Goal: Task Accomplishment & Management: Manage account settings

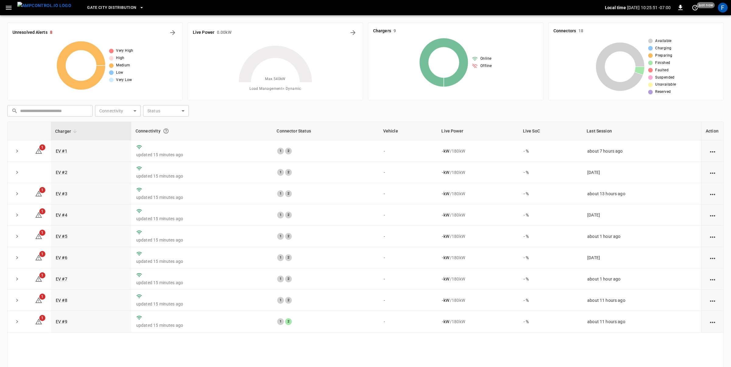
click at [100, 5] on span "Gate City Distribution" at bounding box center [111, 7] width 49 height 7
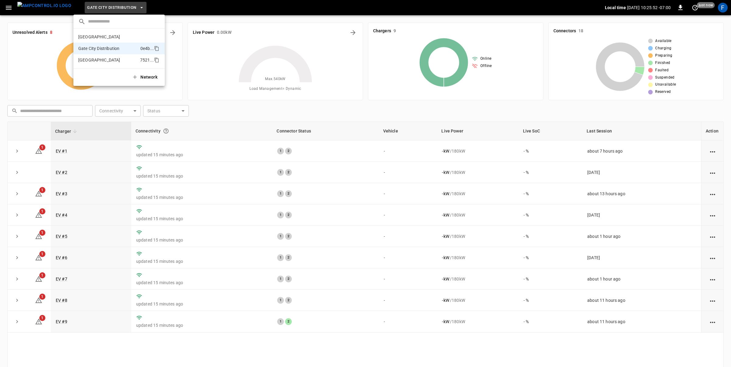
click at [95, 61] on p "Huntington Beach" at bounding box center [107, 60] width 59 height 6
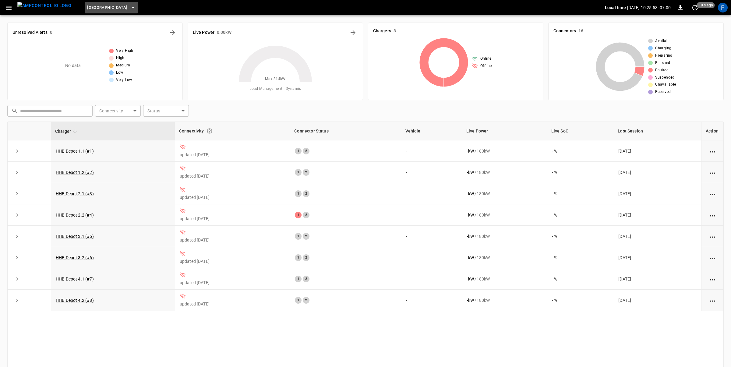
click at [103, 3] on button "[GEOGRAPHIC_DATA]" at bounding box center [111, 8] width 53 height 12
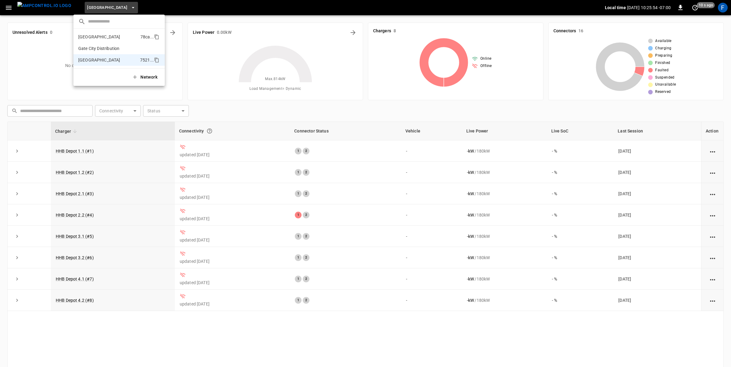
click at [100, 37] on p "[GEOGRAPHIC_DATA]" at bounding box center [108, 37] width 60 height 6
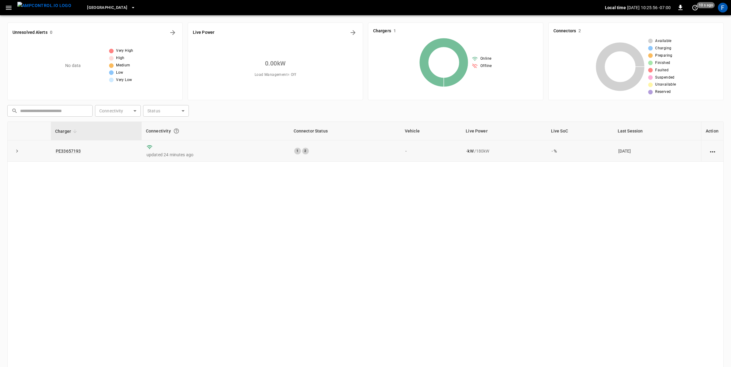
click at [85, 2] on button "[GEOGRAPHIC_DATA]" at bounding box center [111, 8] width 53 height 12
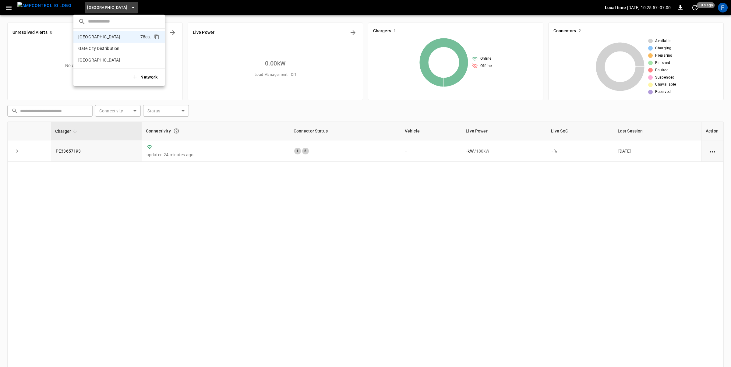
click at [93, 224] on div at bounding box center [365, 183] width 731 height 367
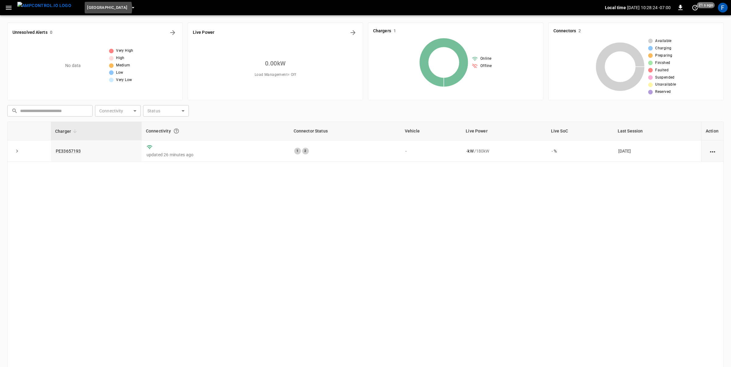
click at [130, 8] on icon "button" at bounding box center [133, 8] width 6 height 6
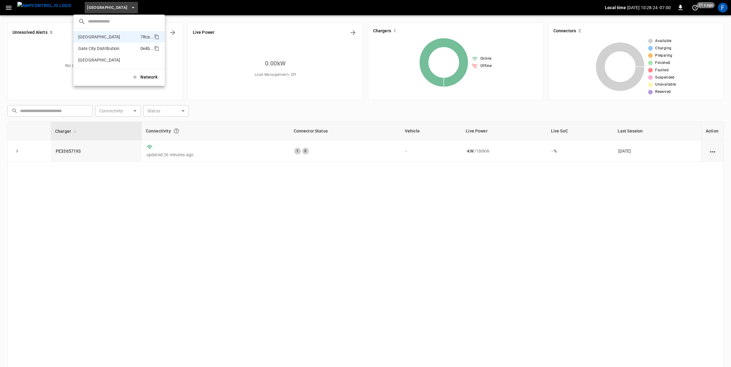
click at [93, 47] on p "Gate City Distribution" at bounding box center [108, 48] width 60 height 6
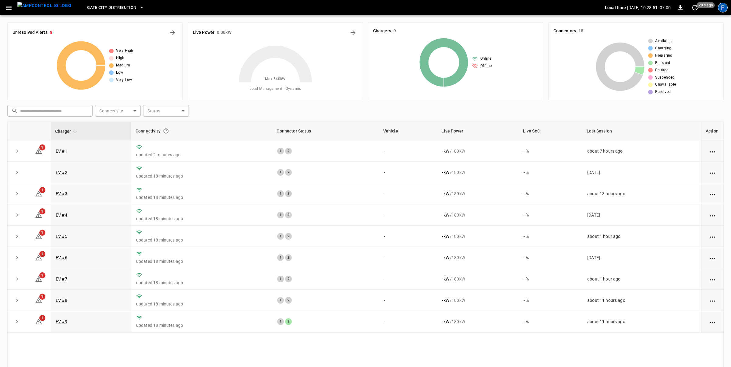
click at [559, 9] on div "F" at bounding box center [723, 8] width 10 height 10
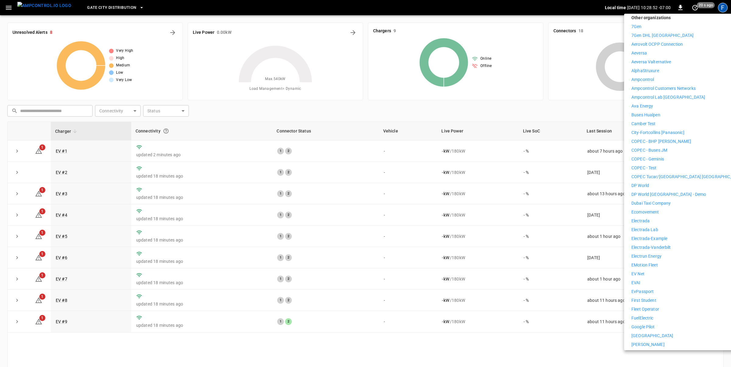
scroll to position [233, 0]
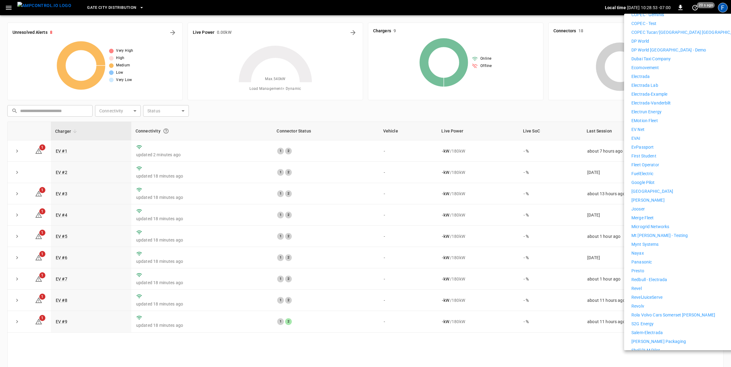
click at [559, 296] on div "7Gen 7Gen DHL Calgary Aerovolt OCPP Connection Aeversa Aeversa Valternative Alp…" at bounding box center [687, 138] width 112 height 519
click at [559, 303] on li "Revolv" at bounding box center [687, 306] width 112 height 6
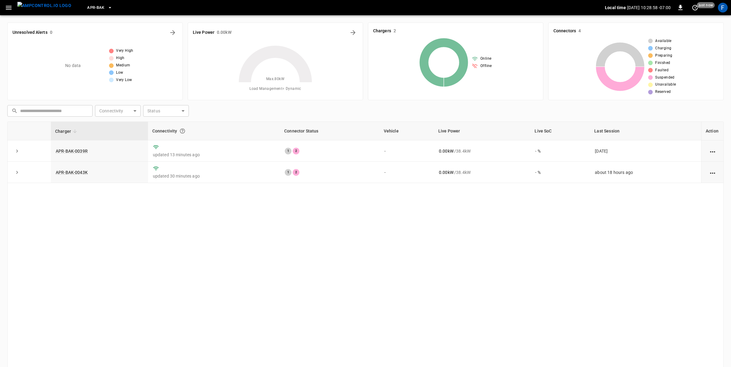
click at [352, 39] on div "Live Power 0.00 kW Max. 80 kW Load Management = Dynamic" at bounding box center [275, 62] width 175 height 78
click at [87, 10] on span "APR-BAK" at bounding box center [95, 7] width 17 height 7
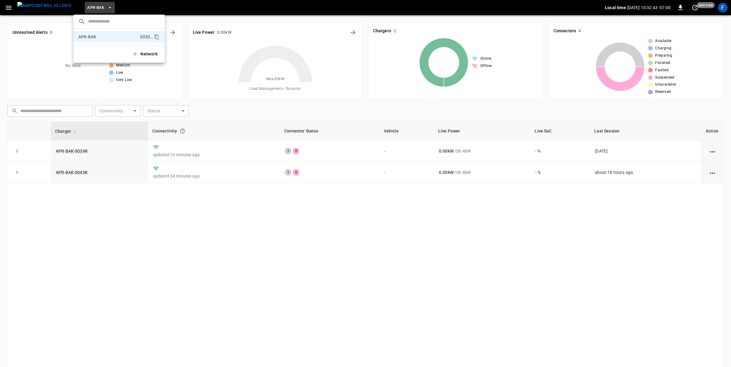
click at [719, 8] on div at bounding box center [365, 183] width 731 height 367
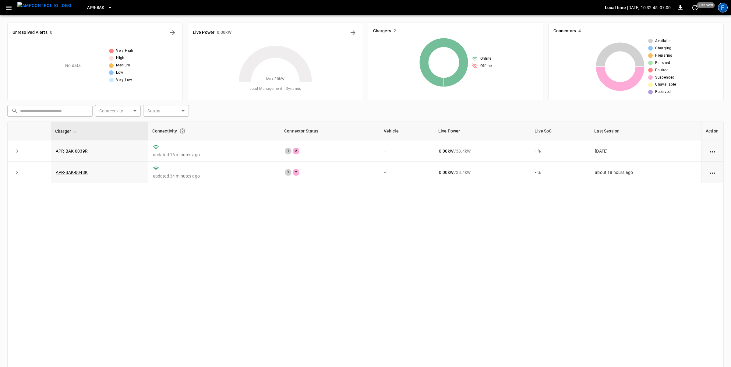
click at [720, 8] on div "F" at bounding box center [723, 8] width 10 height 10
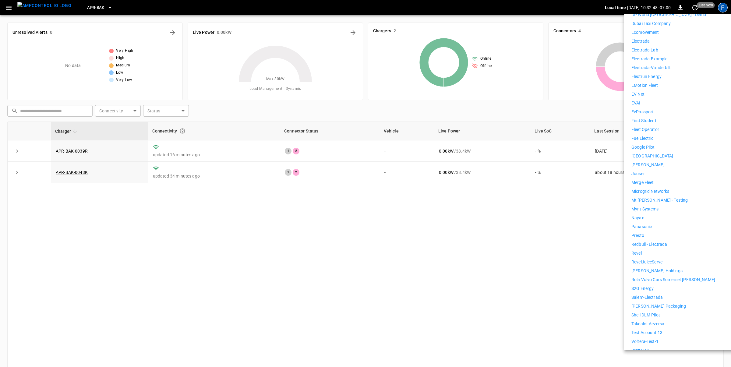
scroll to position [297, 0]
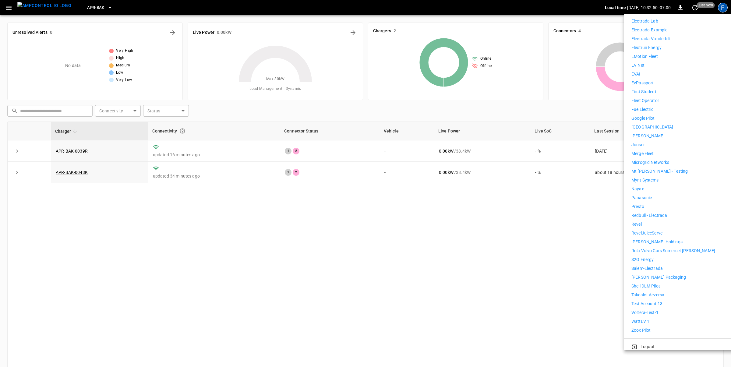
click at [650, 239] on p "[PERSON_NAME] Holdings" at bounding box center [656, 242] width 51 height 6
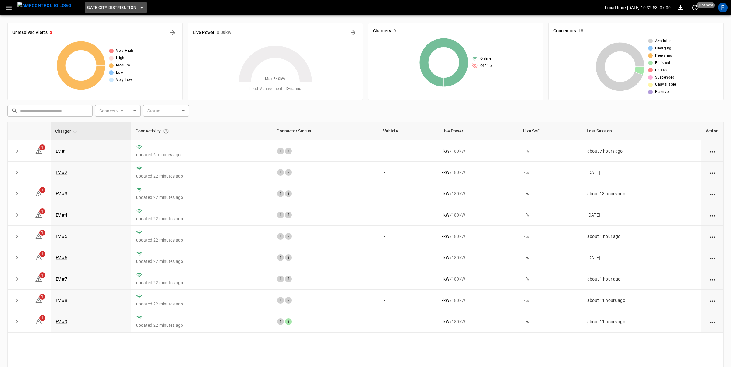
click at [121, 8] on span "Gate City Distribution" at bounding box center [111, 7] width 49 height 7
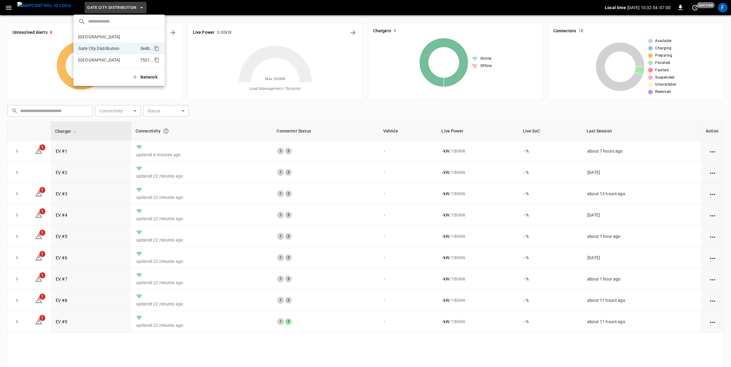
click at [114, 62] on p "Huntington Beach" at bounding box center [107, 60] width 59 height 6
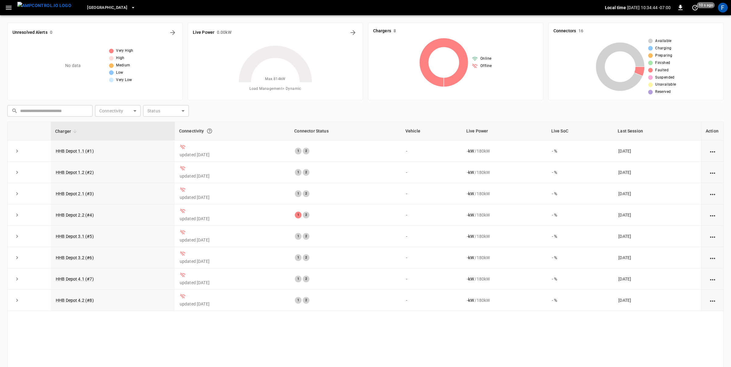
click at [95, 9] on span "Huntington Beach" at bounding box center [107, 7] width 40 height 7
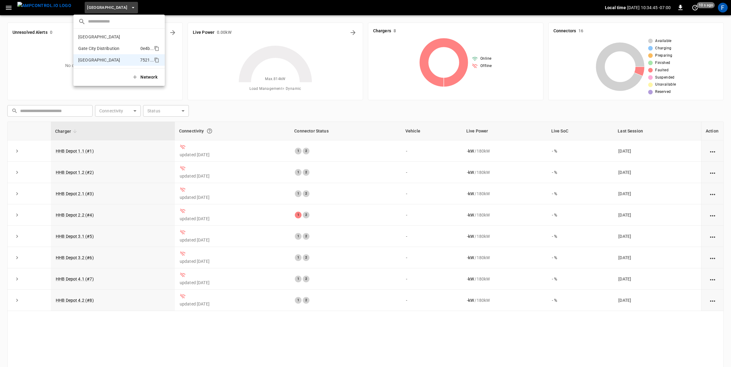
click at [103, 50] on p "Gate City Distribution" at bounding box center [108, 48] width 60 height 6
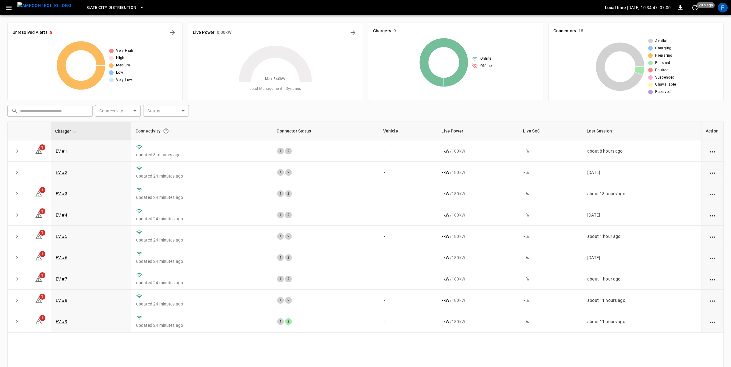
click at [94, 8] on span "Gate City Distribution" at bounding box center [111, 7] width 49 height 7
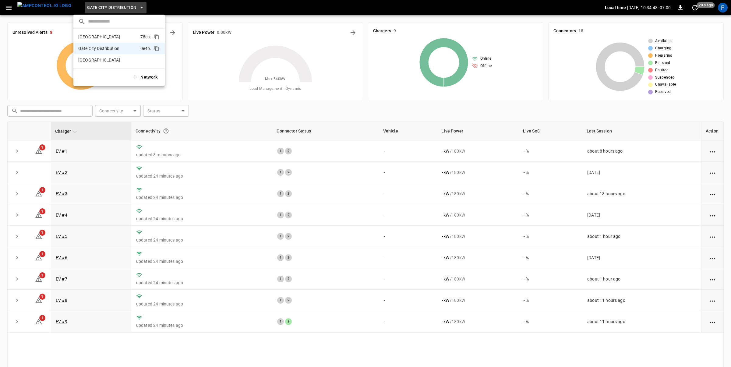
click at [92, 38] on p "[GEOGRAPHIC_DATA]" at bounding box center [108, 37] width 60 height 6
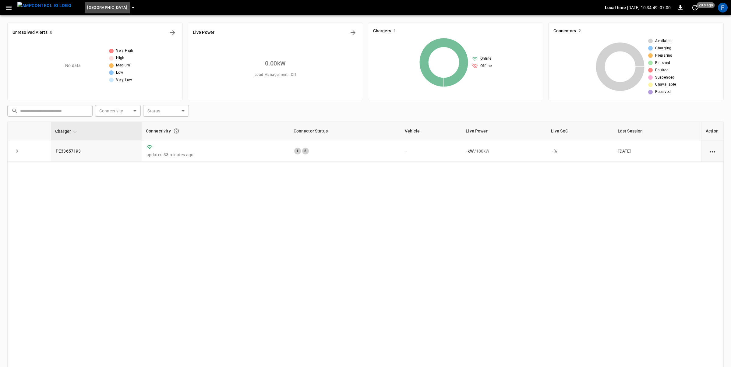
click at [130, 8] on icon "button" at bounding box center [133, 8] width 6 height 6
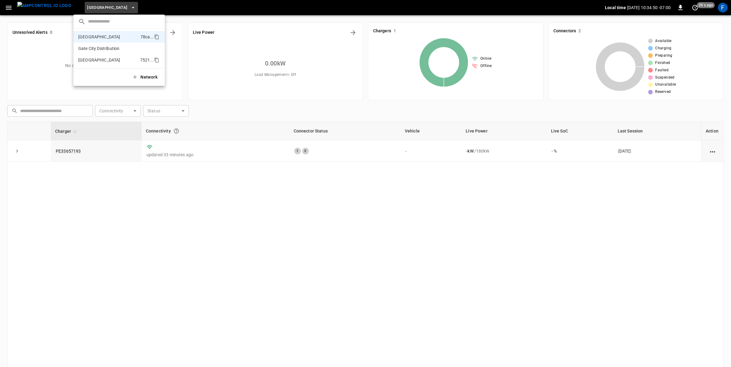
click at [97, 59] on p "[GEOGRAPHIC_DATA]" at bounding box center [107, 60] width 59 height 6
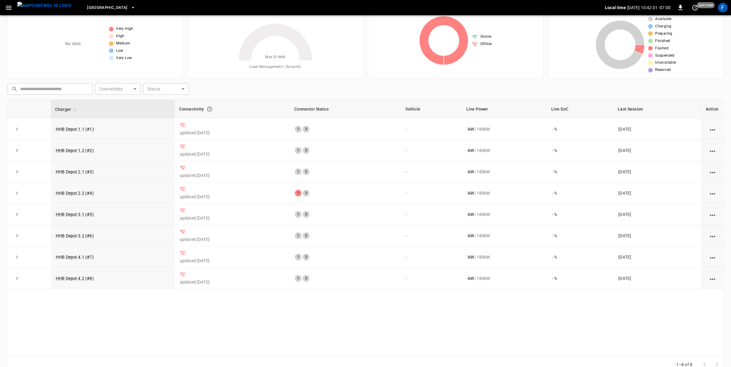
scroll to position [18, 0]
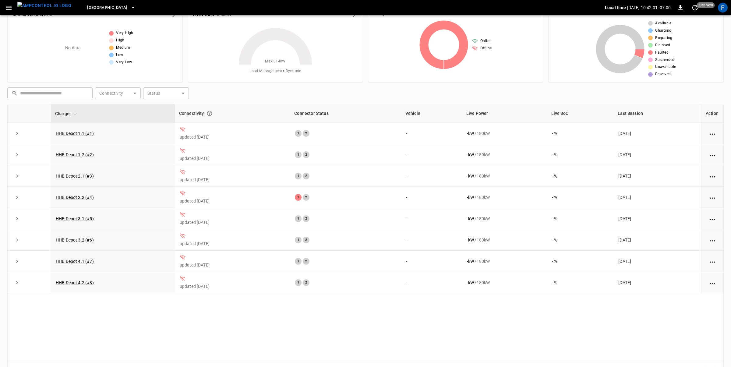
click at [100, 7] on span "[GEOGRAPHIC_DATA]" at bounding box center [107, 7] width 40 height 7
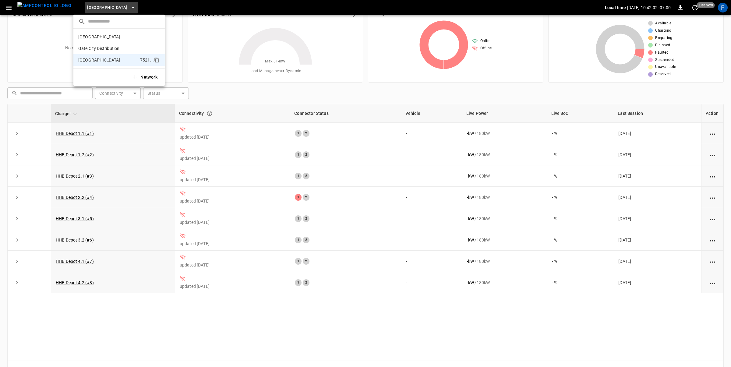
click at [100, 7] on div at bounding box center [365, 183] width 731 height 367
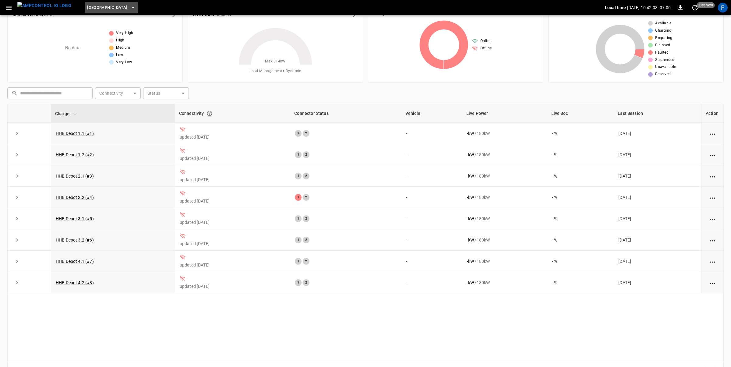
click at [100, 11] on button "[GEOGRAPHIC_DATA]" at bounding box center [111, 8] width 53 height 12
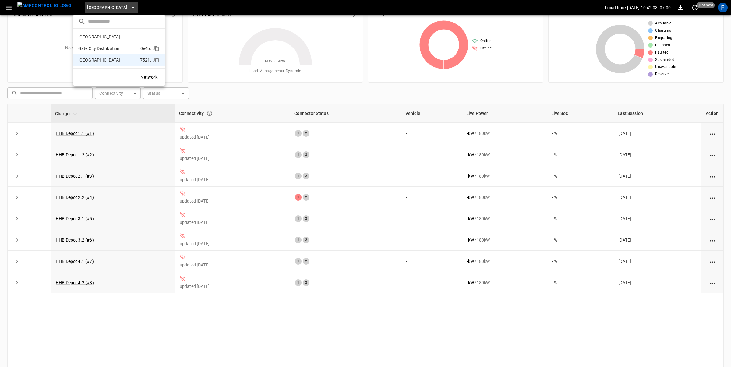
click at [100, 49] on p "Gate City Distribution" at bounding box center [108, 48] width 60 height 6
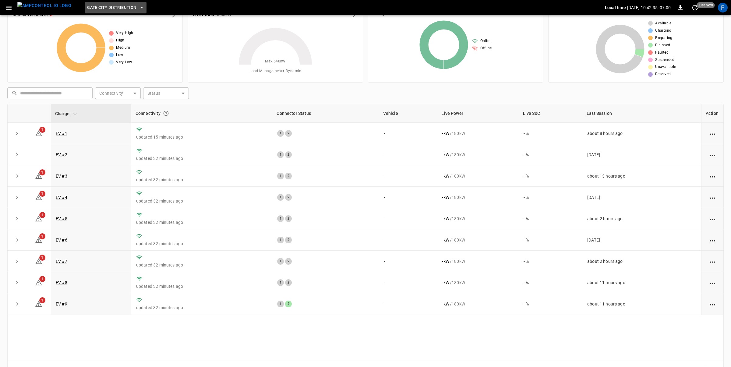
click at [103, 8] on span "Gate City Distribution" at bounding box center [111, 7] width 49 height 7
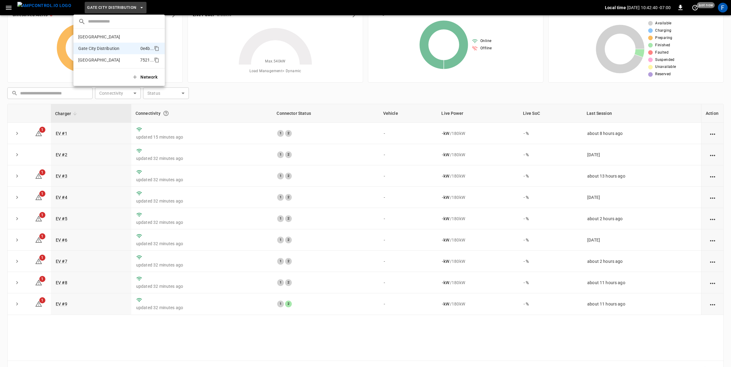
click at [122, 60] on p "[GEOGRAPHIC_DATA]" at bounding box center [107, 60] width 59 height 6
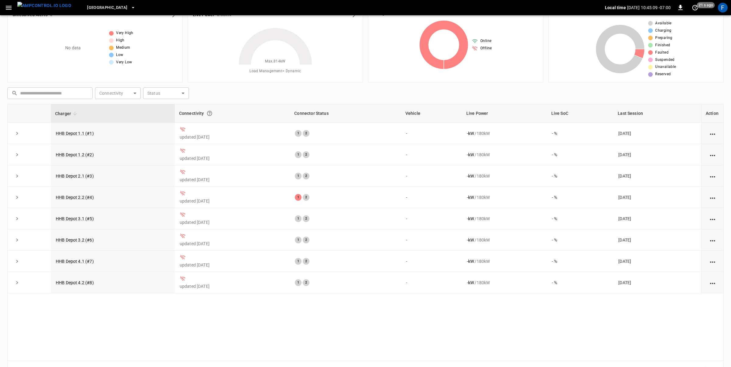
click at [721, 10] on div "F" at bounding box center [723, 8] width 10 height 10
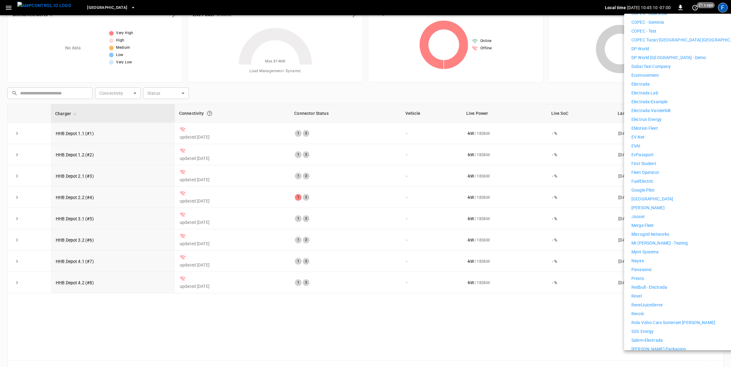
scroll to position [297, 0]
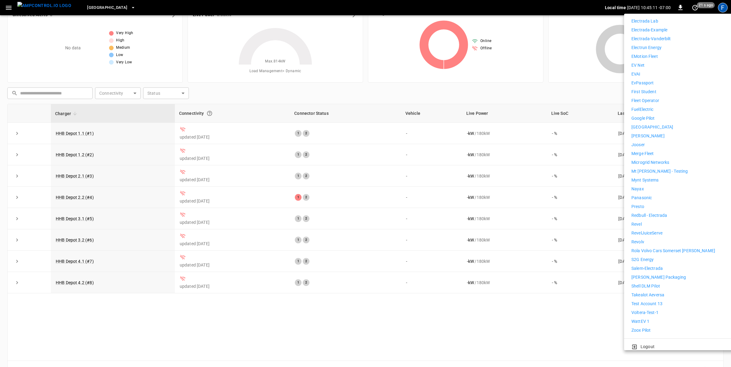
drag, startPoint x: 649, startPoint y: 316, endPoint x: 617, endPoint y: 316, distance: 32.0
click at [649, 318] on li "WattEV 1" at bounding box center [687, 321] width 112 height 6
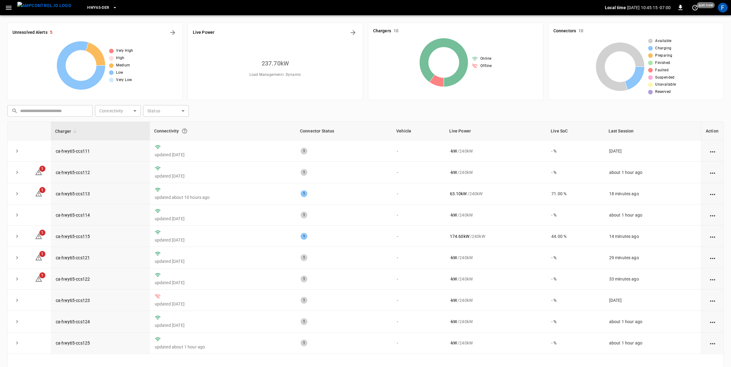
click at [90, 4] on span "HWY65-DER" at bounding box center [98, 7] width 22 height 7
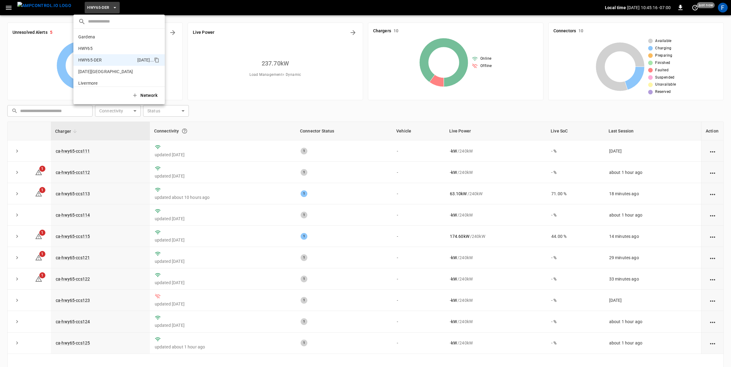
scroll to position [21, 0]
click at [90, 4] on div at bounding box center [365, 183] width 731 height 367
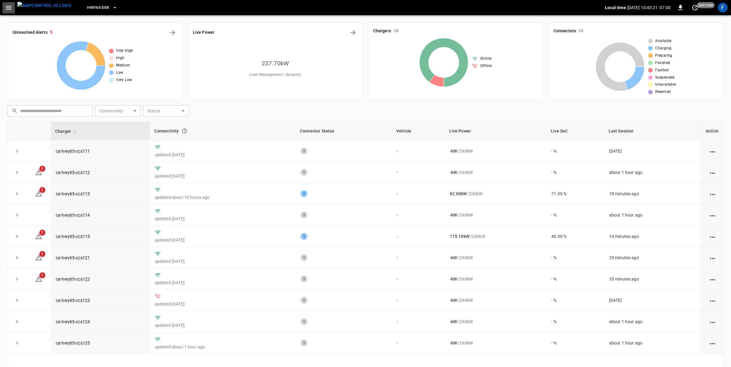
click at [5, 9] on icon "button" at bounding box center [9, 8] width 8 height 8
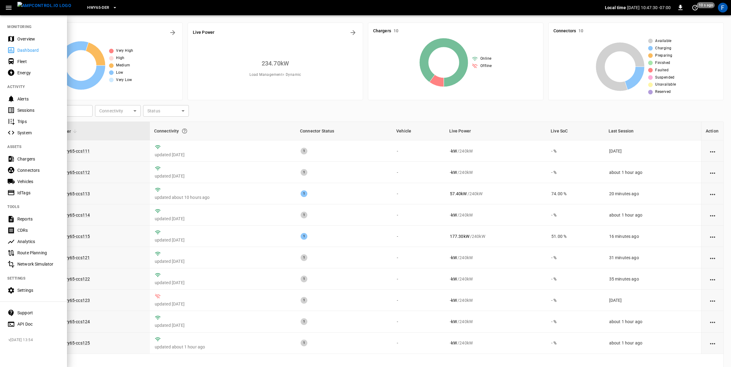
click at [32, 182] on div "Vehicles" at bounding box center [38, 181] width 42 height 6
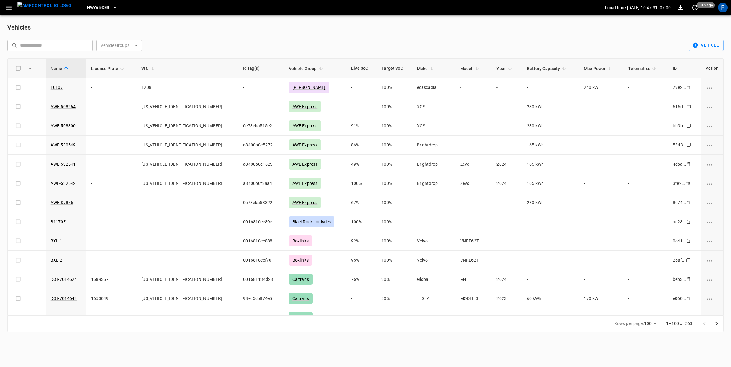
click at [63, 46] on input "text" at bounding box center [54, 45] width 68 height 11
paste input "******"
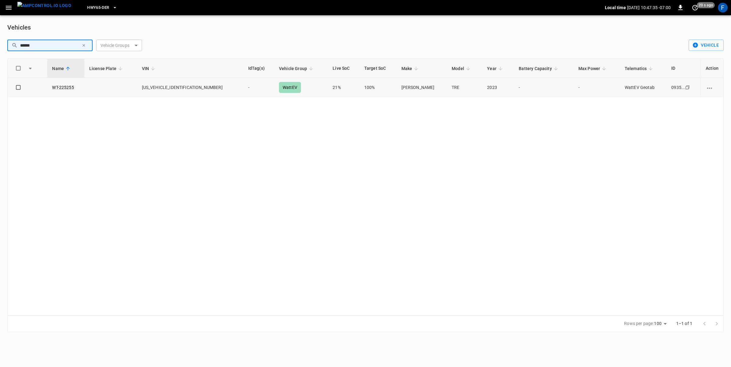
type input "******"
click at [243, 85] on td "-" at bounding box center [258, 87] width 31 height 19
click at [86, 47] on icon "button" at bounding box center [84, 45] width 4 height 4
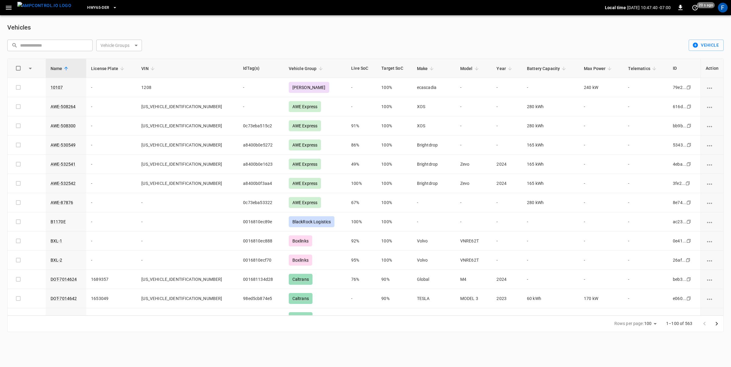
click at [11, 7] on icon "button" at bounding box center [9, 8] width 8 height 8
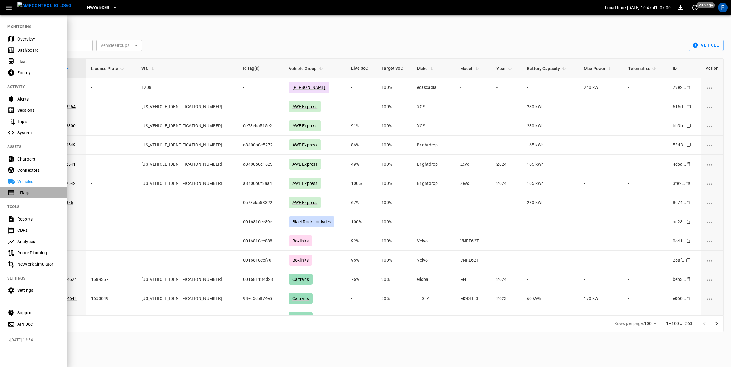
drag, startPoint x: 30, startPoint y: 192, endPoint x: 34, endPoint y: 155, distance: 37.1
click at [30, 192] on div "IdTags" at bounding box center [38, 193] width 42 height 6
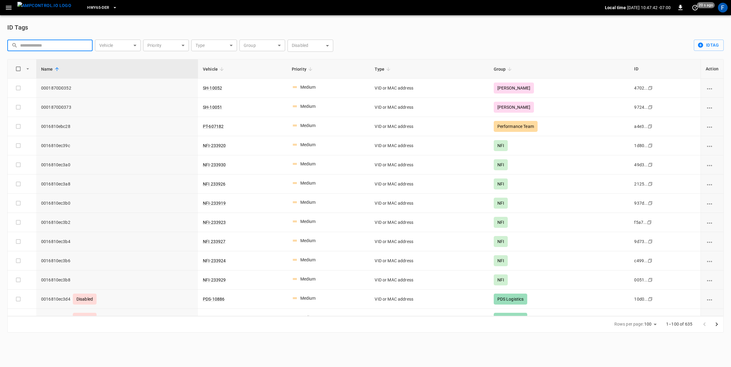
click at [49, 45] on input "text" at bounding box center [54, 45] width 68 height 11
paste input "******"
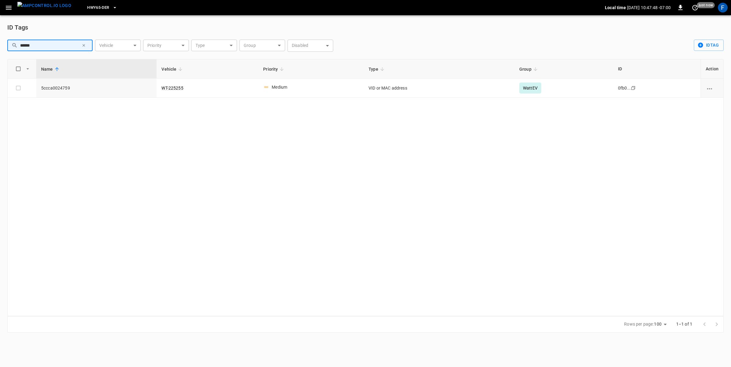
type input "******"
click at [705, 87] on td "idTags-table" at bounding box center [711, 88] width 23 height 19
click at [707, 90] on icon "vehicle options" at bounding box center [709, 89] width 8 height 8
click at [715, 90] on li "Edit" at bounding box center [714, 92] width 24 height 10
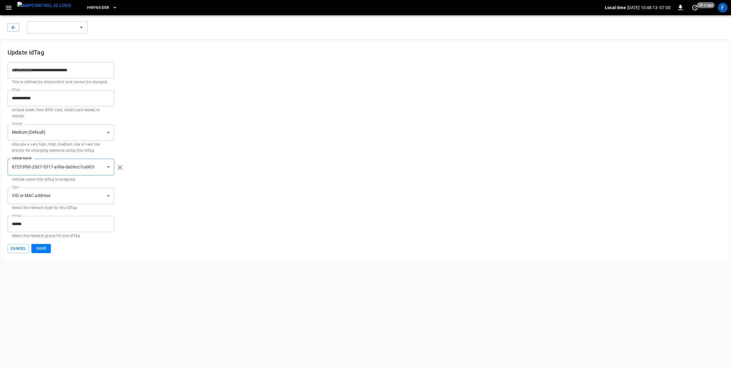
click at [68, 197] on body "**********" at bounding box center [365, 130] width 731 height 261
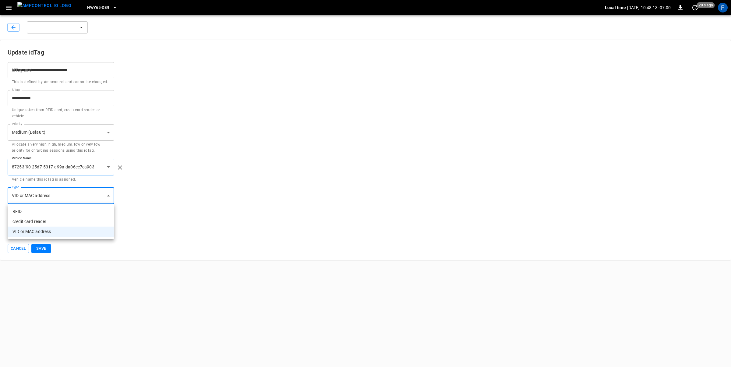
click at [68, 197] on div at bounding box center [365, 183] width 731 height 367
click at [104, 167] on body "**********" at bounding box center [365, 130] width 731 height 261
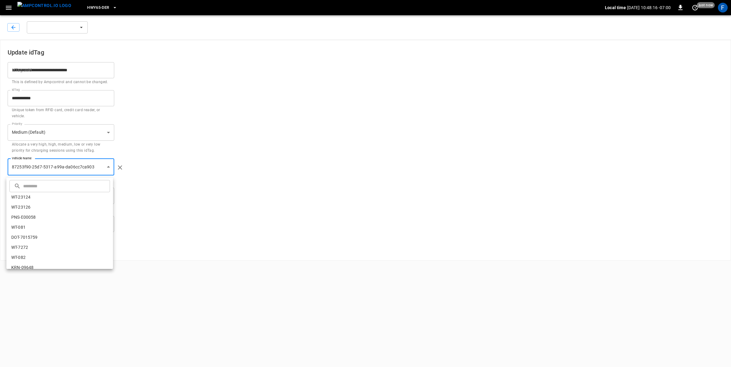
click at [83, 186] on input "text" at bounding box center [65, 186] width 85 height 16
paste input "******"
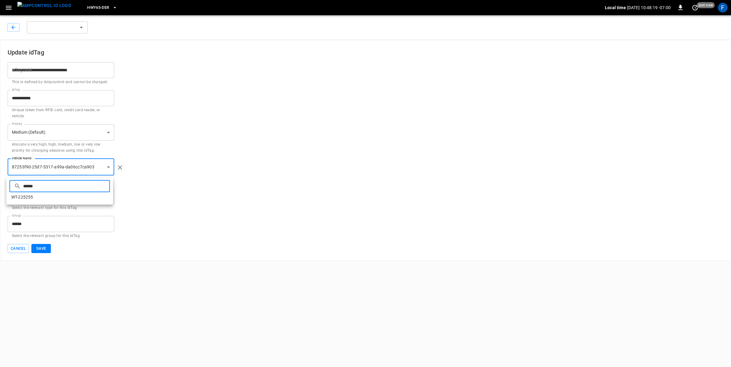
type input "******"
click at [53, 199] on li "WT-225255" at bounding box center [59, 197] width 107 height 10
type input "**********"
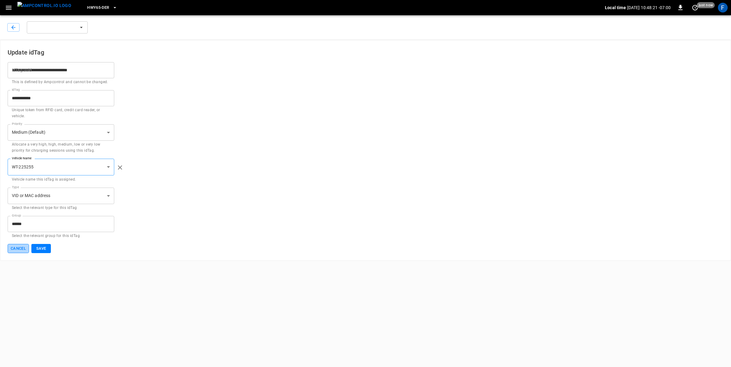
click at [26, 252] on button "Cancel" at bounding box center [18, 248] width 21 height 9
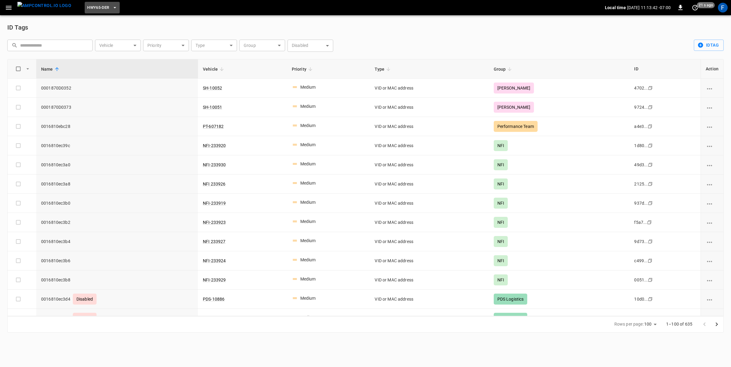
click at [89, 10] on span "HWY65-DER" at bounding box center [98, 7] width 22 height 7
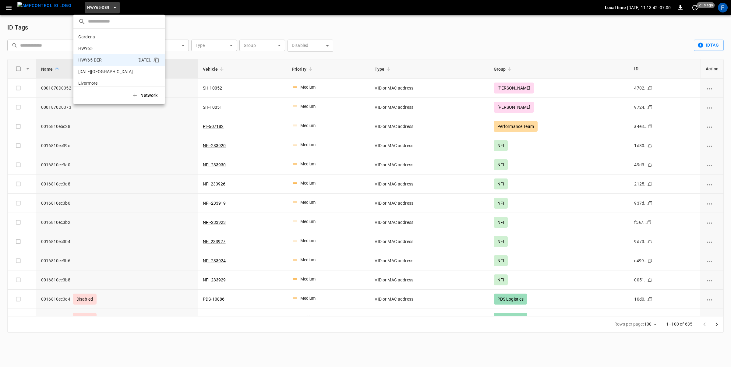
scroll to position [21, 0]
click at [722, 10] on div at bounding box center [365, 183] width 731 height 367
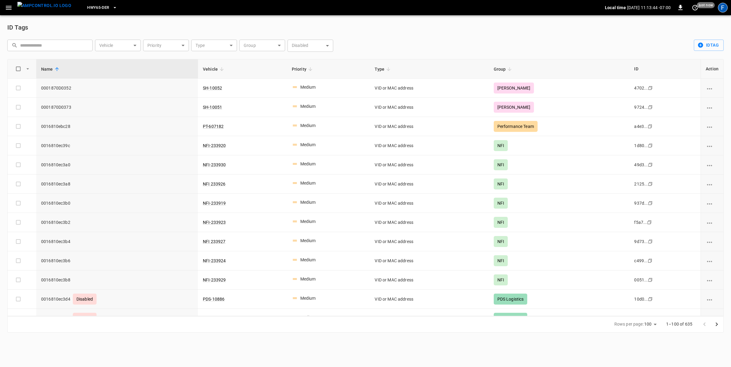
click at [723, 8] on div "F" at bounding box center [723, 8] width 10 height 10
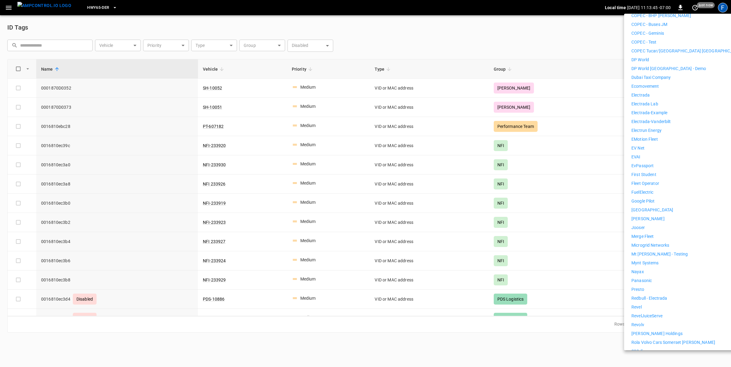
scroll to position [227, 0]
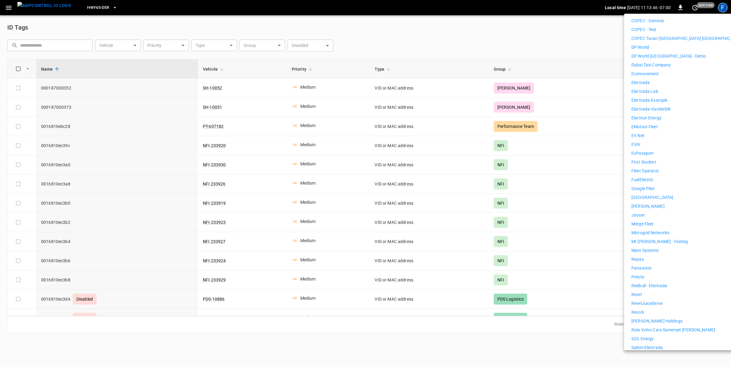
click at [653, 318] on p "[PERSON_NAME] Holdings" at bounding box center [656, 321] width 51 height 6
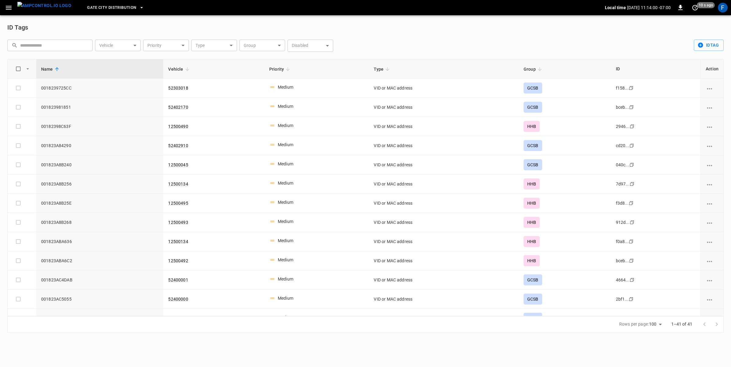
click at [49, 9] on img "menu" at bounding box center [44, 6] width 54 height 8
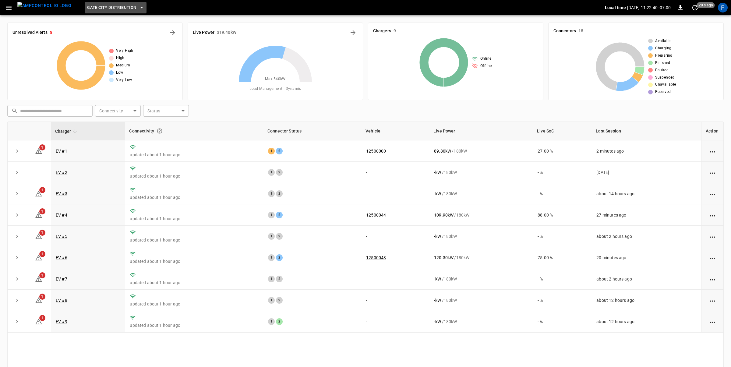
click at [89, 8] on span "Gate City Distribution" at bounding box center [111, 7] width 49 height 7
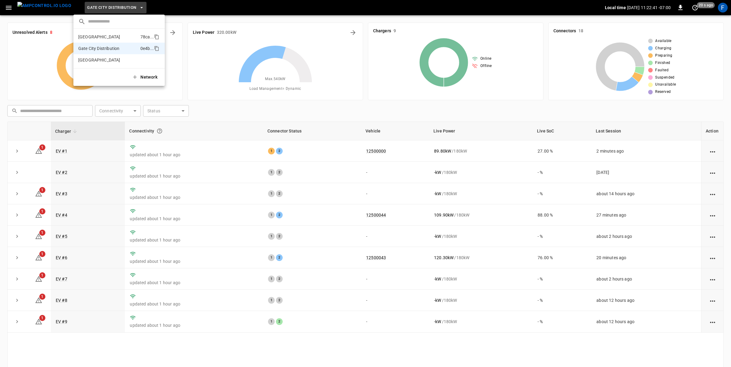
click at [103, 37] on p "[GEOGRAPHIC_DATA]" at bounding box center [108, 37] width 60 height 6
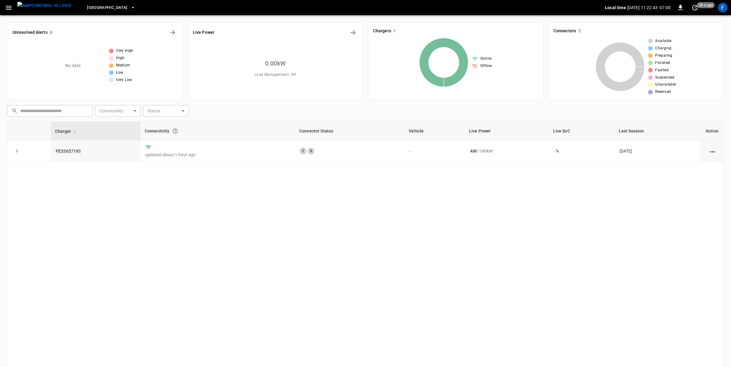
click at [89, 6] on span "Fresno" at bounding box center [107, 7] width 40 height 7
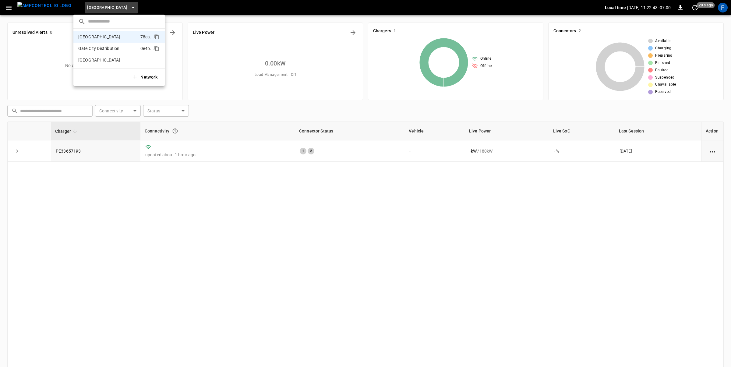
click at [104, 51] on p "Gate City Distribution" at bounding box center [108, 48] width 60 height 6
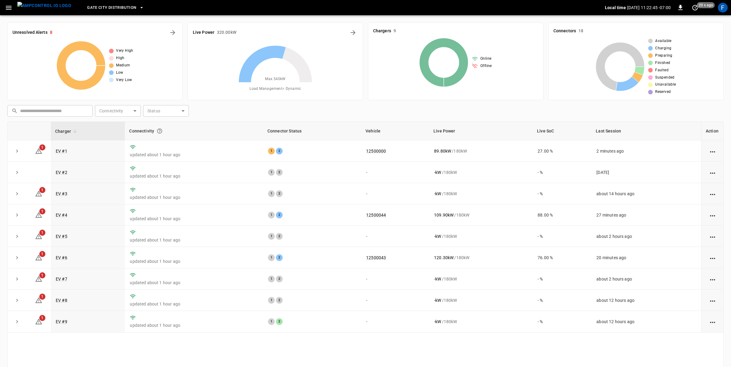
click at [91, 14] on div "Gate City Distribution" at bounding box center [340, 8] width 529 height 14
click at [100, 12] on button "Gate City Distribution" at bounding box center [116, 8] width 62 height 12
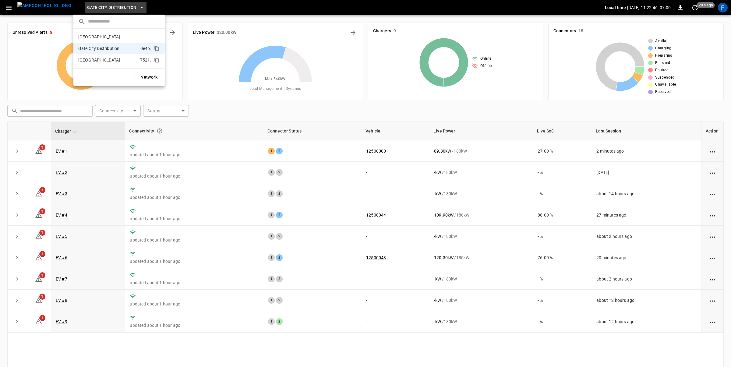
click at [110, 59] on p "Huntington Beach" at bounding box center [107, 60] width 59 height 6
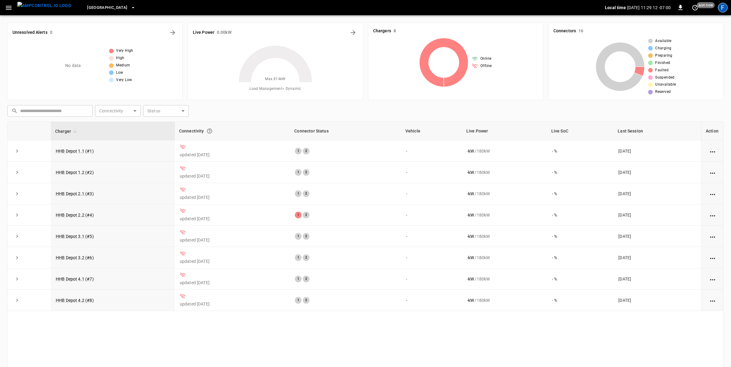
click at [721, 5] on div "F" at bounding box center [723, 8] width 10 height 10
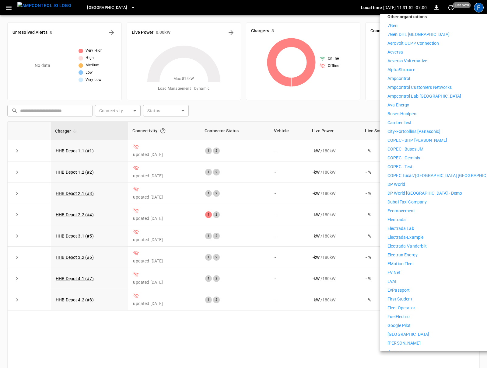
scroll to position [90, 0]
click at [400, 349] on p "Jooser" at bounding box center [394, 352] width 13 height 6
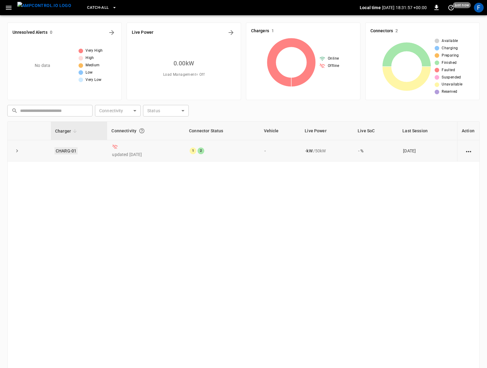
click at [69, 152] on link "CHARG-01" at bounding box center [66, 150] width 23 height 7
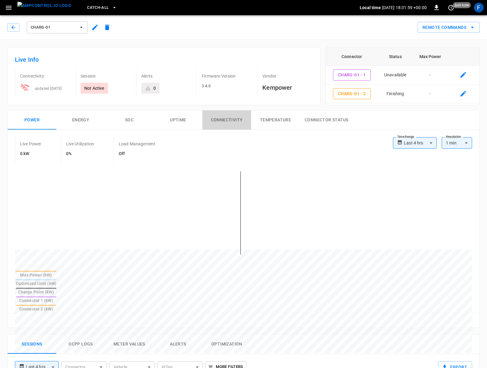
click at [225, 116] on button "Connectivity" at bounding box center [226, 120] width 49 height 19
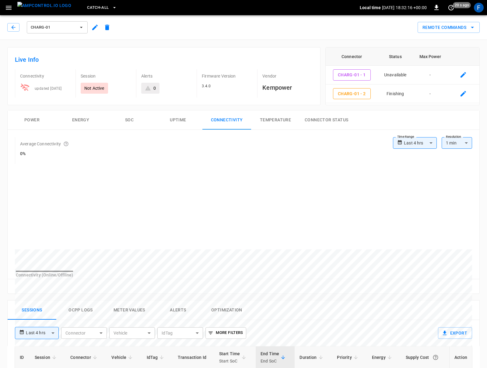
click at [128, 141] on div "Average Connectivity 0%" at bounding box center [204, 150] width 378 height 27
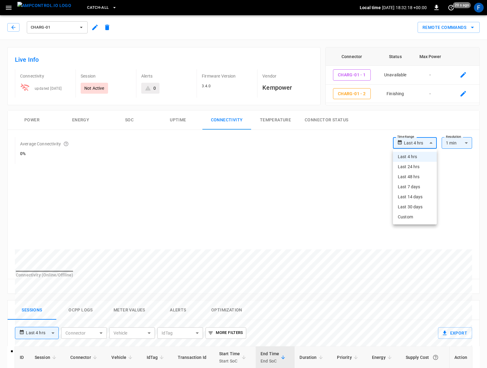
click at [430, 139] on body "**********" at bounding box center [243, 314] width 487 height 628
click at [425, 190] on li "Last 7 days" at bounding box center [415, 187] width 44 height 10
type input "**********"
type input "***"
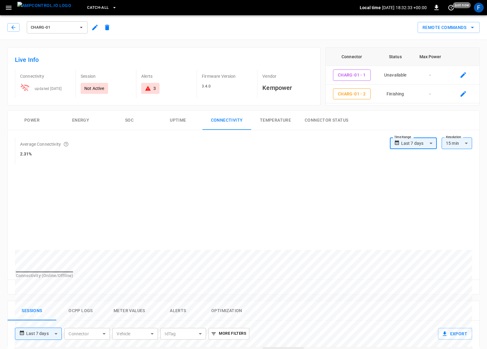
click at [37, 118] on button "Power" at bounding box center [32, 120] width 49 height 19
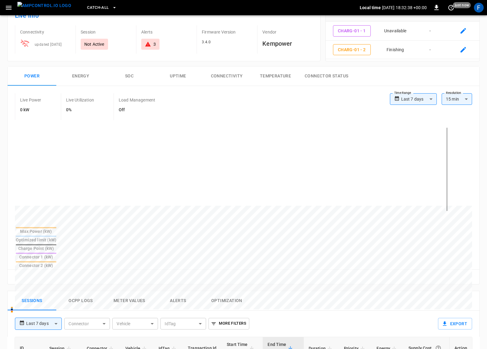
scroll to position [44, 0]
drag, startPoint x: 416, startPoint y: 9, endPoint x: 429, endPoint y: 9, distance: 12.5
click at [429, 9] on div "Local time [DATE] 18:32:43 +00:00 0 10 s ago" at bounding box center [415, 8] width 111 height 10
click at [418, 9] on p "[DATE] 18:32:43 +00:00" at bounding box center [404, 8] width 45 height 6
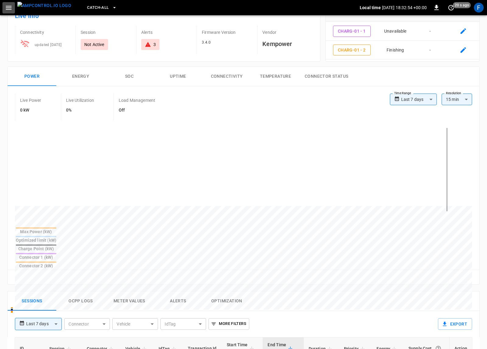
click at [10, 9] on icon "button" at bounding box center [9, 8] width 8 height 8
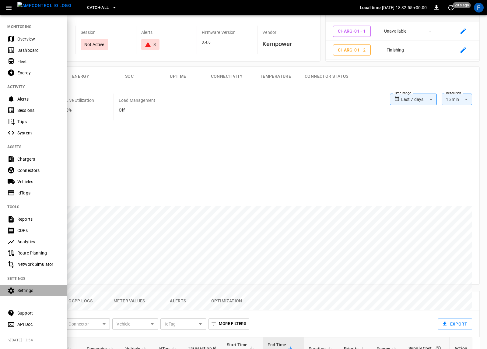
click at [25, 292] on div "Settings" at bounding box center [38, 290] width 42 height 6
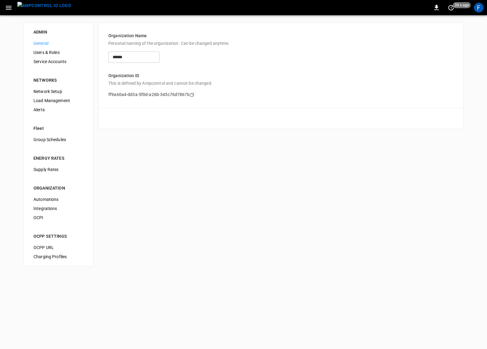
click at [46, 92] on span "Network Setup" at bounding box center [58, 91] width 50 height 6
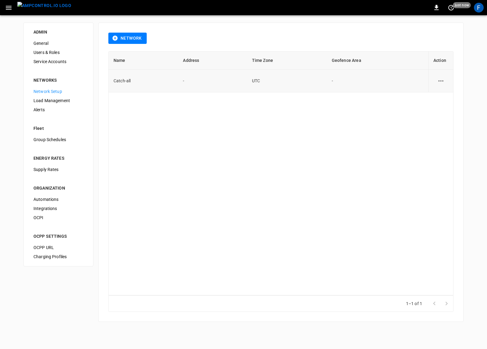
click at [253, 81] on td "UTC" at bounding box center [287, 81] width 80 height 23
drag, startPoint x: 253, startPoint y: 81, endPoint x: 268, endPoint y: 81, distance: 14.6
click at [268, 81] on td "UTC" at bounding box center [287, 81] width 80 height 23
click at [442, 80] on icon "network options" at bounding box center [441, 81] width 8 height 8
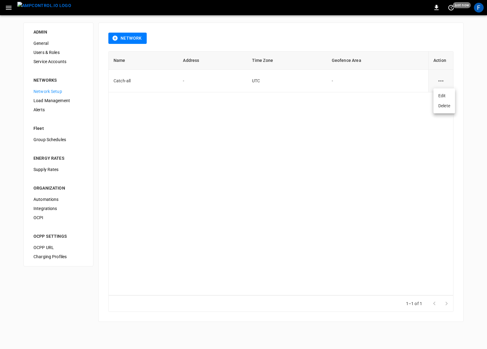
click at [442, 96] on li "Edit" at bounding box center [445, 96] width 22 height 10
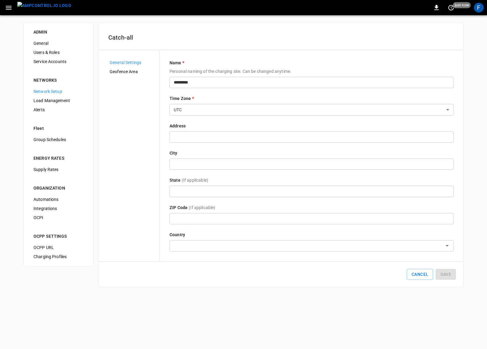
click at [202, 112] on body "0 just now F ADMIN General Users & Roles Service Accounts NETWORKS Network Setu…" at bounding box center [243, 147] width 487 height 294
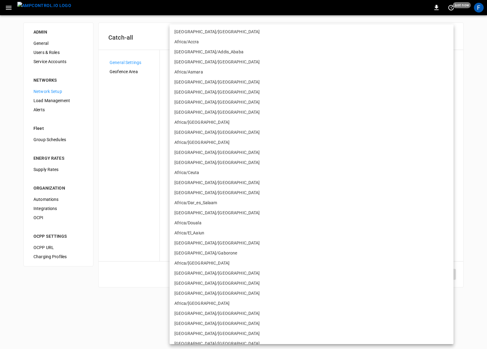
scroll to position [4036, 0]
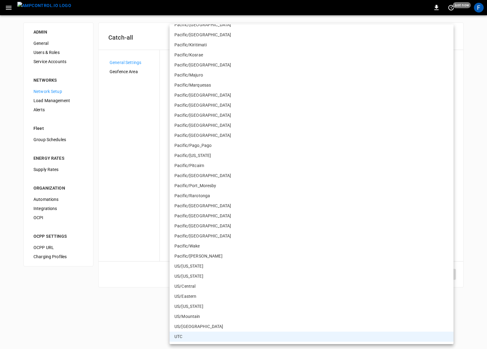
click at [206, 295] on li "US/Eastern" at bounding box center [312, 296] width 284 height 10
type input "**********"
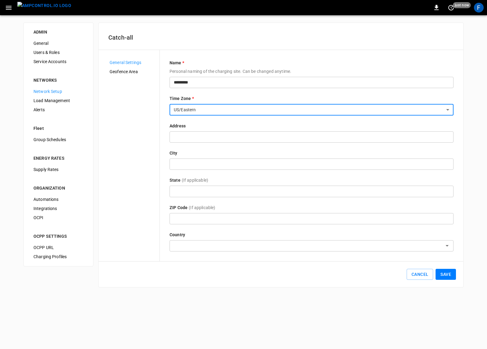
click at [449, 272] on button "Save" at bounding box center [446, 274] width 20 height 11
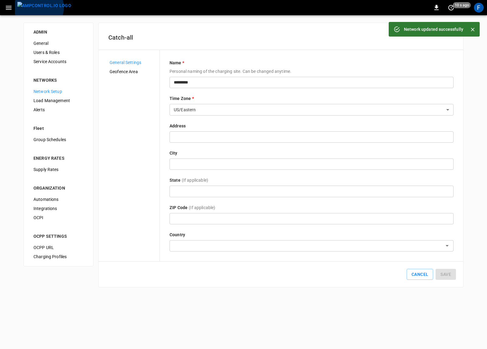
drag, startPoint x: 37, startPoint y: 7, endPoint x: 64, endPoint y: 10, distance: 26.9
click at [37, 7] on img "menu" at bounding box center [44, 6] width 54 height 8
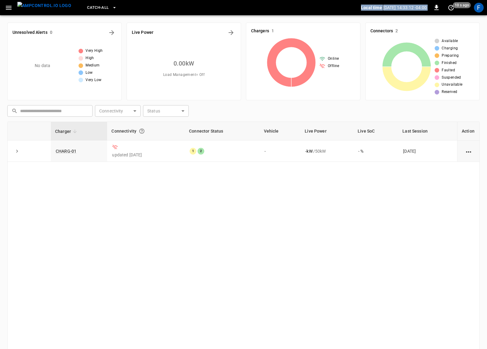
drag, startPoint x: 353, startPoint y: 7, endPoint x: 426, endPoint y: 8, distance: 73.1
click at [429, 8] on div "Catch-all Local time 2025-09-22 14:33:12 -04:00 0 10 s ago F" at bounding box center [243, 7] width 487 height 15
click at [402, 9] on p "2025-09-22 14:33:13 -04:00" at bounding box center [405, 8] width 44 height 6
drag, startPoint x: 399, startPoint y: 9, endPoint x: 408, endPoint y: 10, distance: 9.5
click at [409, 11] on div "Local time 2025-09-22 14:33:14 -04:00 0 10 s ago" at bounding box center [416, 8] width 110 height 10
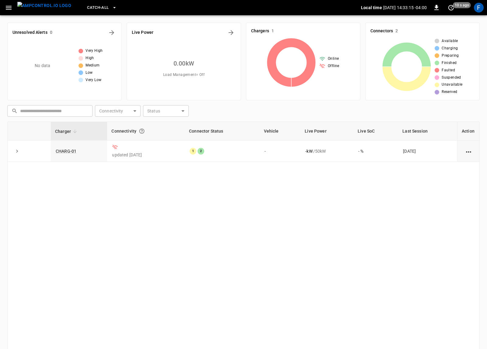
click at [408, 10] on p "2025-09-22 14:33:15 -04:00" at bounding box center [405, 8] width 44 height 6
click at [62, 153] on link "CHARG-01" at bounding box center [66, 150] width 23 height 7
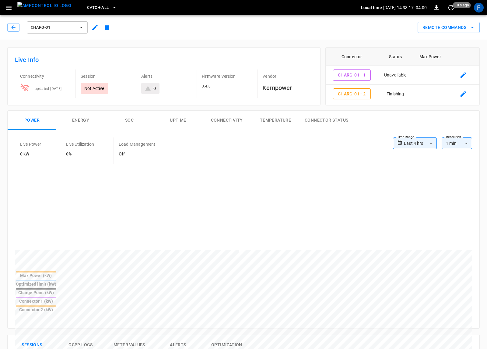
click at [399, 146] on icon at bounding box center [399, 142] width 5 height 9
click at [408, 144] on body "**********" at bounding box center [243, 324] width 487 height 648
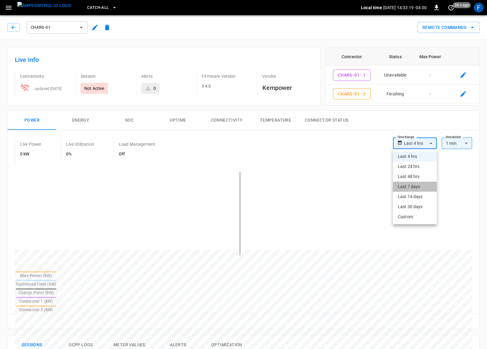
click at [412, 186] on li "Last 7 days" at bounding box center [415, 186] width 44 height 10
type input "**********"
type input "***"
type input "**********"
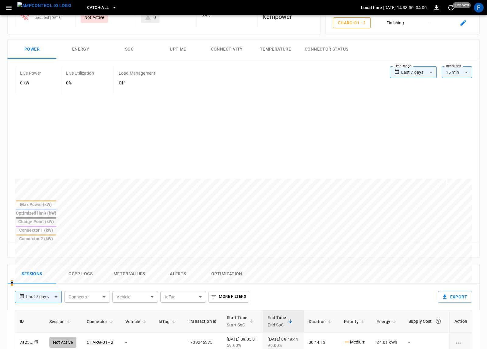
scroll to position [206, 0]
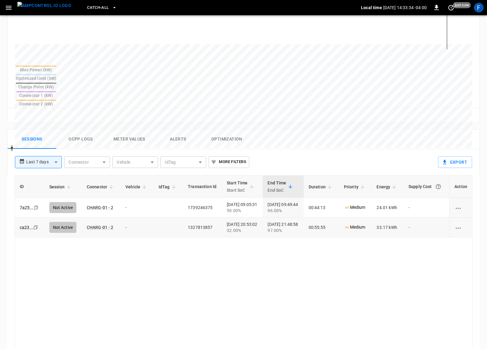
click at [186, 217] on td "1327813857" at bounding box center [202, 227] width 39 height 20
drag, startPoint x: 223, startPoint y: 202, endPoint x: 228, endPoint y: 203, distance: 5.5
click at [229, 227] on div "32.00%" at bounding box center [242, 230] width 31 height 6
drag, startPoint x: 220, startPoint y: 202, endPoint x: 260, endPoint y: 203, distance: 39.6
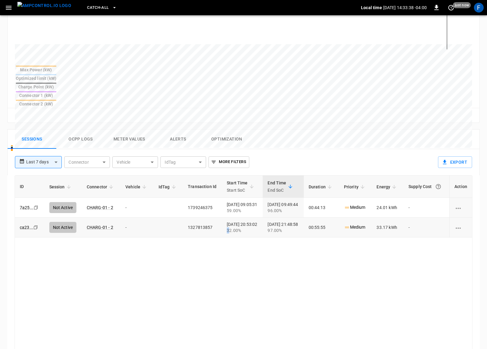
click at [225, 217] on td "2025-09-20 20:53:02 32.00%" at bounding box center [242, 227] width 41 height 20
drag, startPoint x: 273, startPoint y: 203, endPoint x: 283, endPoint y: 203, distance: 11.0
click at [284, 227] on div "97.00%" at bounding box center [283, 230] width 31 height 6
click at [283, 227] on div "97.00%" at bounding box center [283, 230] width 31 height 6
drag, startPoint x: 325, startPoint y: 199, endPoint x: 346, endPoint y: 199, distance: 20.4
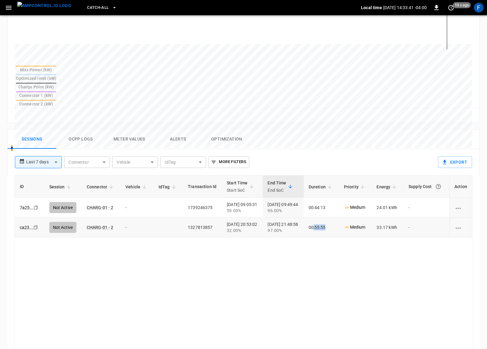
click at [355, 217] on tr "ca23 ... Copy Not Active CHARG-01 - 2 - 1327813857 2025-09-20 20:53:02 32.00% 2…" at bounding box center [243, 227] width 457 height 20
drag, startPoint x: 327, startPoint y: 178, endPoint x: 335, endPoint y: 179, distance: 8.2
click at [335, 198] on td "00:44:13" at bounding box center [321, 208] width 35 height 20
drag, startPoint x: 163, startPoint y: 184, endPoint x: 154, endPoint y: 172, distance: 14.6
click at [162, 198] on td "sessions table" at bounding box center [168, 208] width 29 height 20
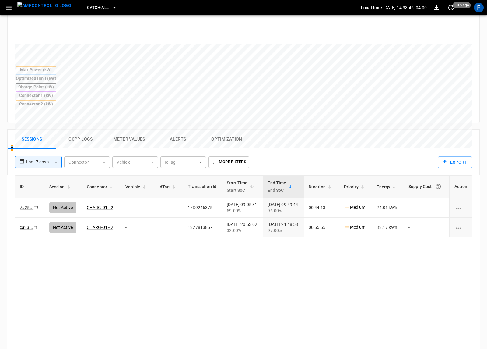
click at [86, 129] on button "Ocpp logs" at bounding box center [80, 138] width 49 height 19
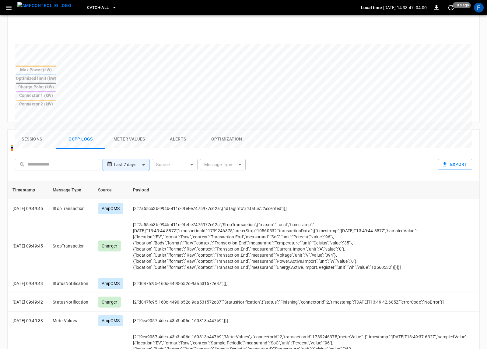
click at [244, 134] on body "**********" at bounding box center [243, 121] width 487 height 654
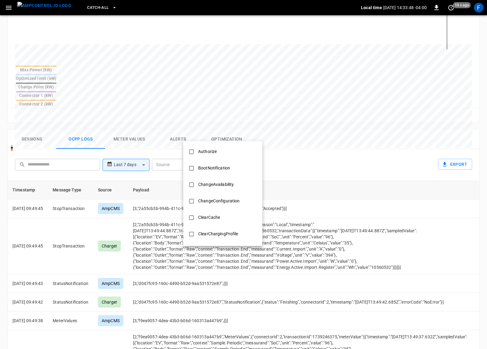
click at [223, 155] on li "Authorize" at bounding box center [222, 151] width 79 height 16
type input "*********"
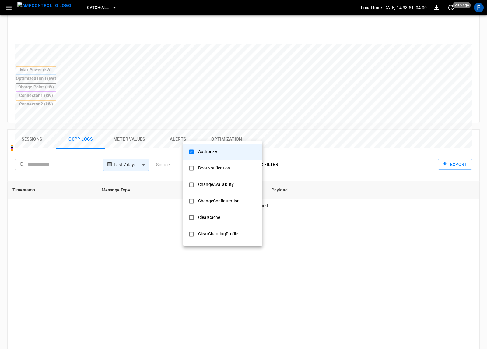
scroll to position [221, 0]
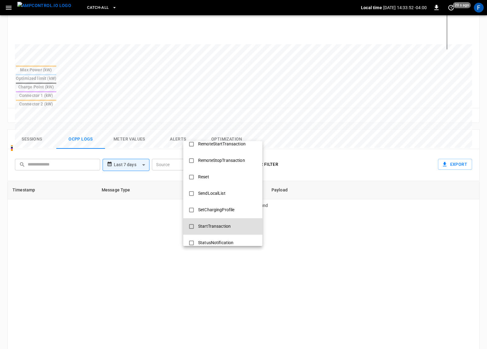
click at [226, 230] on div "StartTransaction" at bounding box center [215, 225] width 40 height 11
type input "**********"
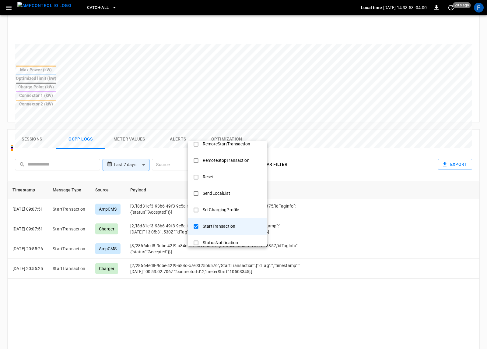
click at [95, 244] on div at bounding box center [243, 174] width 487 height 349
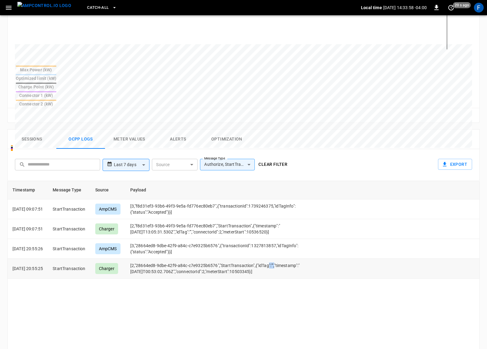
drag, startPoint x: 277, startPoint y: 237, endPoint x: 284, endPoint y: 237, distance: 6.7
click at [284, 258] on td "[2,"28664ed8-9dbe-42f9-a84c-c7e9325b6576","StartTransaction",{"idTag":"","times…" at bounding box center [231, 268] width 213 height 20
drag, startPoint x: 284, startPoint y: 237, endPoint x: 279, endPoint y: 236, distance: 4.6
click at [282, 258] on td "[2,"28664ed8-9dbe-42f9-a84c-c7e9325b6576","StartTransaction",{"idTag":"","times…" at bounding box center [231, 268] width 213 height 20
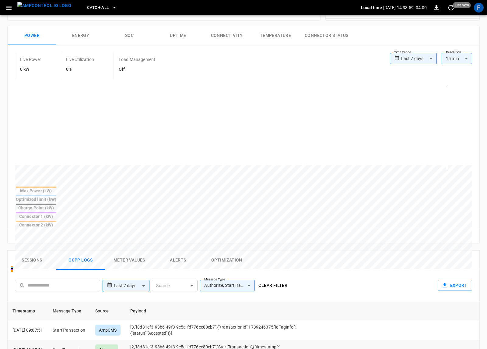
scroll to position [0, 0]
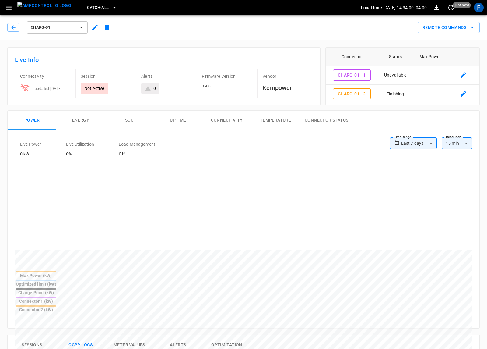
click at [97, 29] on icon "button" at bounding box center [94, 27] width 7 height 7
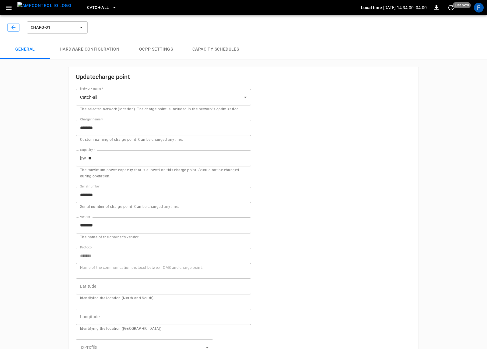
type input "**********"
click at [102, 51] on button "Hardware configuration" at bounding box center [89, 49] width 79 height 19
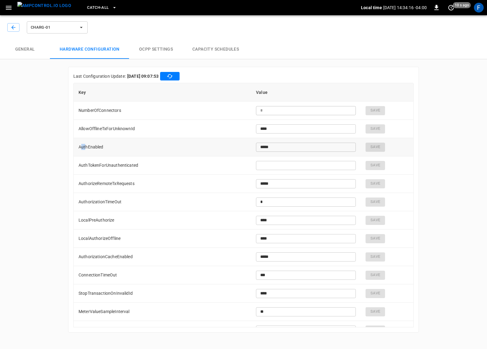
drag, startPoint x: 85, startPoint y: 147, endPoint x: 75, endPoint y: 147, distance: 9.8
click at [75, 147] on td "AuthEnabled" at bounding box center [163, 147] width 178 height 18
drag, startPoint x: 75, startPoint y: 147, endPoint x: 272, endPoint y: 145, distance: 197.3
click at [281, 144] on tr "AuthEnabled ***** ​ Save" at bounding box center [244, 147] width 340 height 18
click at [91, 149] on td "AuthEnabled" at bounding box center [163, 147] width 178 height 18
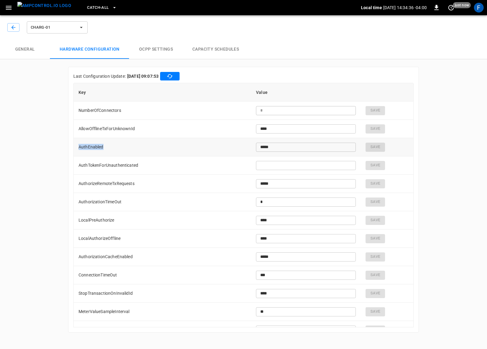
click at [91, 149] on td "AuthEnabled" at bounding box center [163, 147] width 178 height 18
click at [16, 29] on icon "button" at bounding box center [13, 27] width 6 height 6
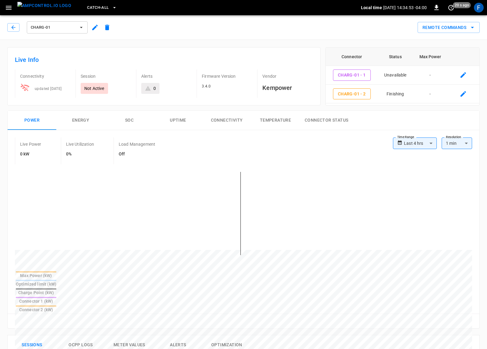
click at [94, 26] on icon "button" at bounding box center [94, 27] width 7 height 7
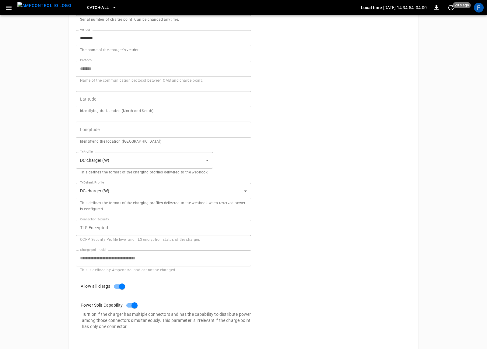
scroll to position [214, 0]
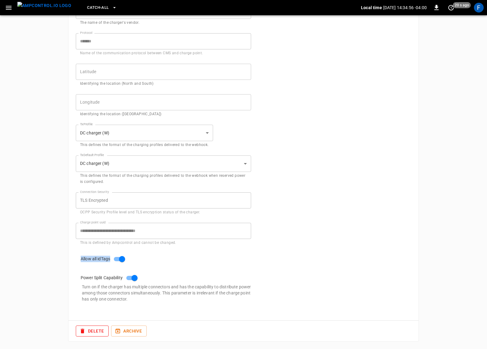
drag, startPoint x: 79, startPoint y: 257, endPoint x: 161, endPoint y: 261, distance: 82.6
click at [161, 261] on div "Allow all idTags" at bounding box center [160, 255] width 183 height 19
click at [41, 192] on div "**********" at bounding box center [243, 73] width 487 height 550
click at [34, 9] on img "menu" at bounding box center [44, 6] width 54 height 8
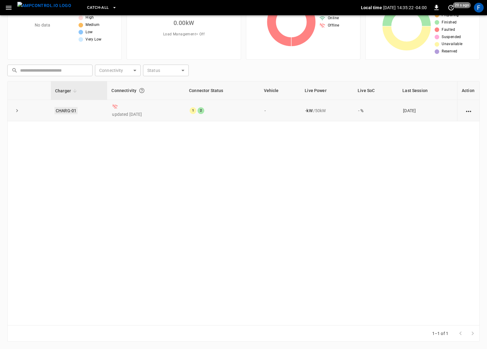
click at [69, 113] on link "CHARG-01" at bounding box center [66, 110] width 23 height 7
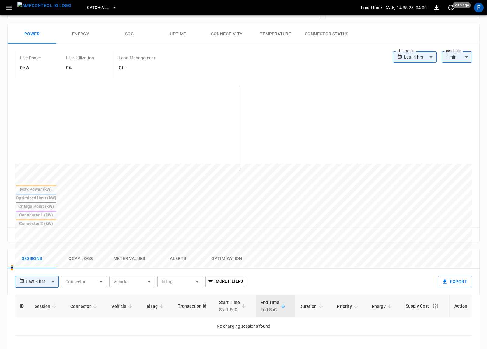
scroll to position [106, 0]
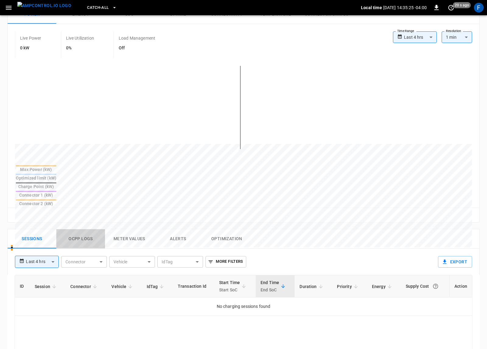
click at [81, 229] on button "Ocpp logs" at bounding box center [80, 238] width 49 height 19
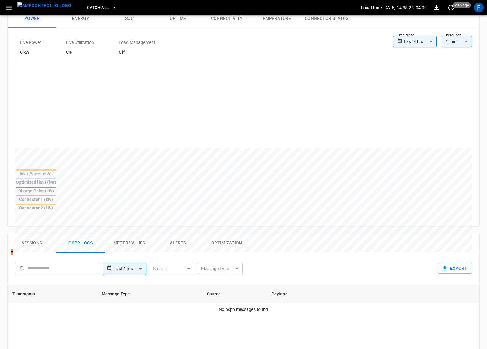
scroll to position [0, 0]
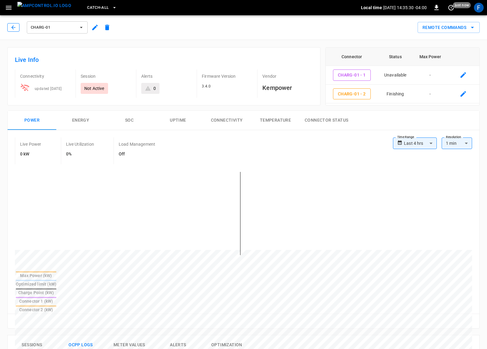
click at [12, 30] on icon "button" at bounding box center [13, 27] width 6 height 6
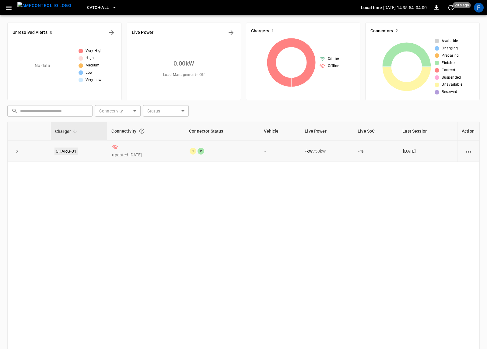
click at [72, 153] on link "CHARG-01" at bounding box center [66, 150] width 23 height 7
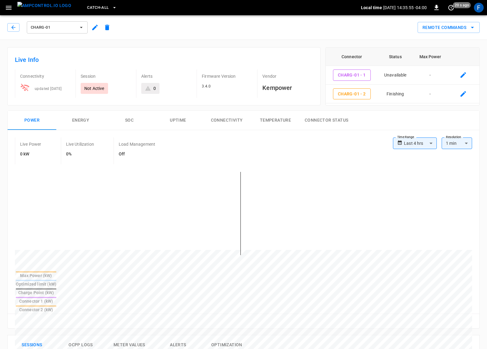
click at [94, 28] on icon "button" at bounding box center [94, 27] width 5 height 5
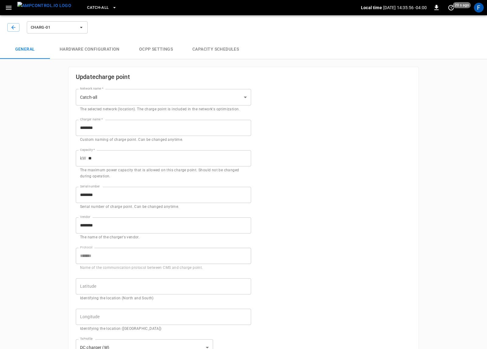
click at [114, 44] on button "Hardware configuration" at bounding box center [89, 49] width 79 height 19
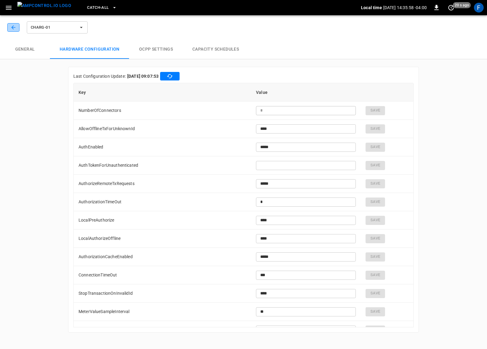
click at [12, 26] on icon "button" at bounding box center [13, 27] width 6 height 6
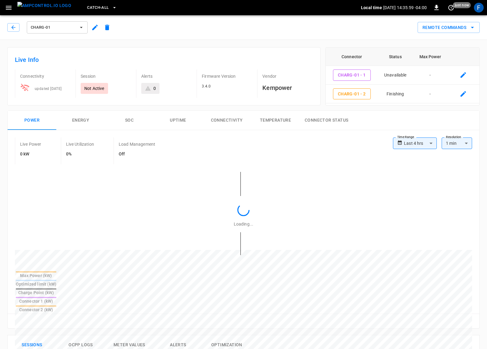
click at [32, 9] on img "menu" at bounding box center [44, 6] width 54 height 8
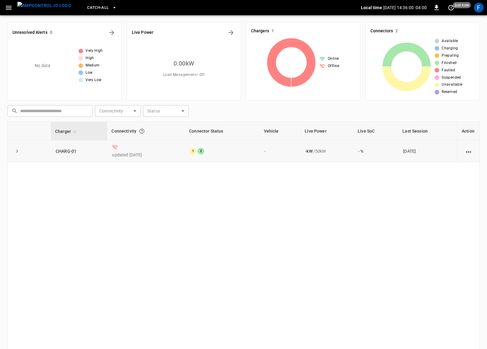
click at [72, 153] on td "CHARG-01" at bounding box center [79, 150] width 56 height 21
click at [72, 152] on link "CHARG-01" at bounding box center [66, 150] width 23 height 7
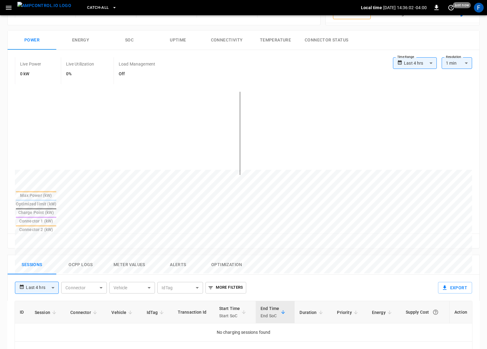
scroll to position [83, 0]
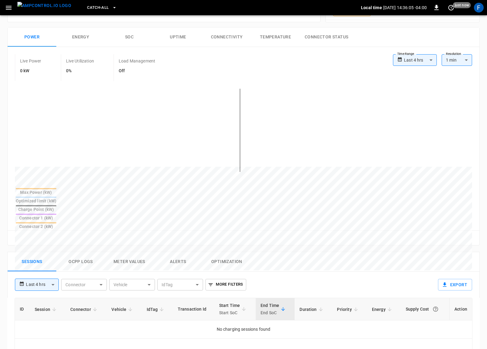
click at [74, 271] on div "**********" at bounding box center [223, 281] width 426 height 21
click at [75, 252] on button "Ocpp logs" at bounding box center [80, 261] width 49 height 19
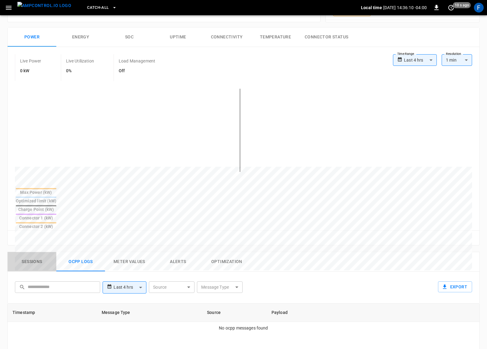
click at [27, 252] on button "Sessions" at bounding box center [32, 261] width 49 height 19
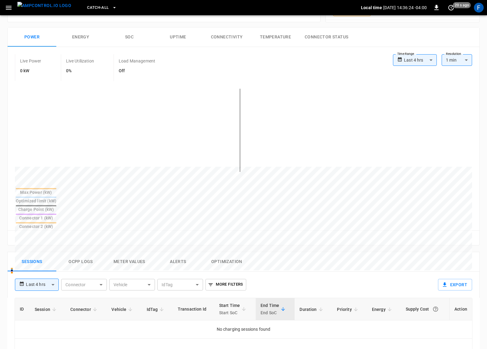
click at [12, 7] on icon "button" at bounding box center [9, 8] width 8 height 8
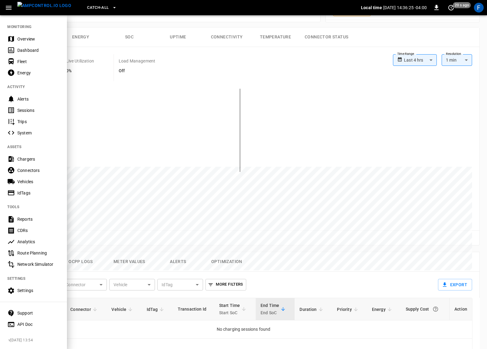
click at [20, 195] on div "IdTags" at bounding box center [38, 193] width 42 height 6
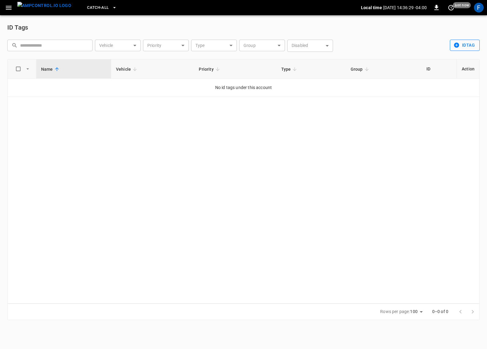
click at [457, 45] on icon "button" at bounding box center [456, 45] width 5 height 5
click at [167, 187] on div at bounding box center [243, 174] width 487 height 349
click at [13, 9] on button "button" at bounding box center [8, 7] width 12 height 11
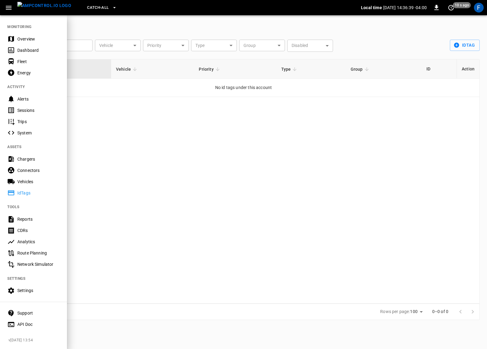
click at [39, 185] on div "Vehicles" at bounding box center [33, 181] width 67 height 11
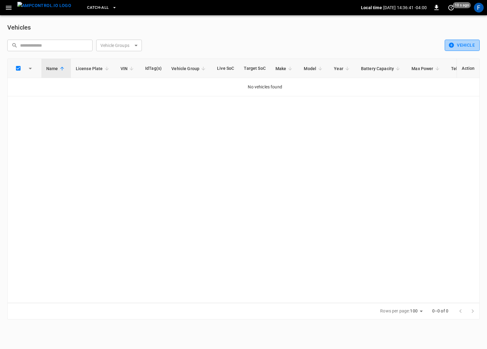
click at [459, 50] on button "Vehicle" at bounding box center [462, 45] width 35 height 11
click at [457, 54] on li "Create" at bounding box center [461, 58] width 32 height 10
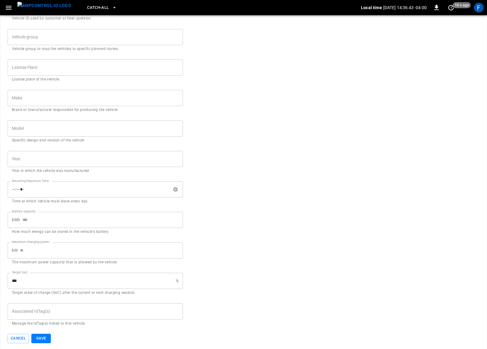
scroll to position [104, 0]
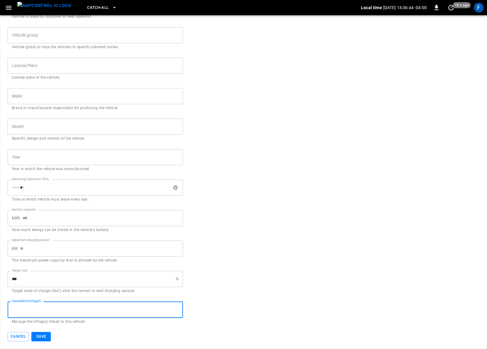
click at [43, 311] on input "Associated IdTag(s)" at bounding box center [95, 309] width 170 height 11
click at [18, 337] on button "Cancel" at bounding box center [18, 336] width 21 height 9
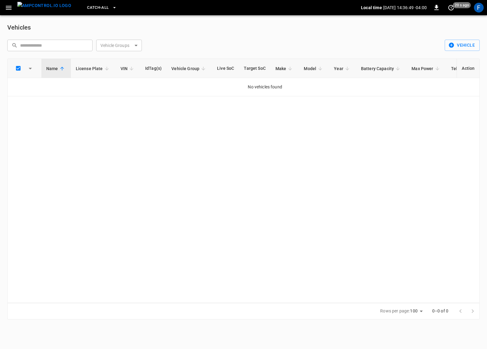
click at [39, 1] on button "menu" at bounding box center [44, 7] width 59 height 15
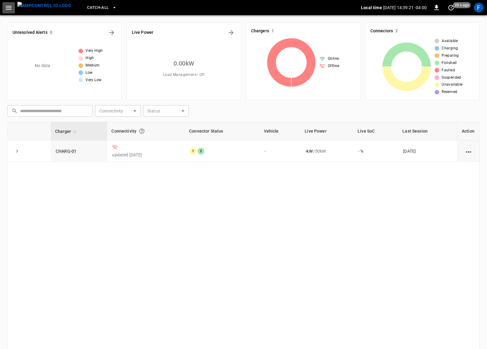
click at [8, 10] on icon "button" at bounding box center [9, 8] width 8 height 8
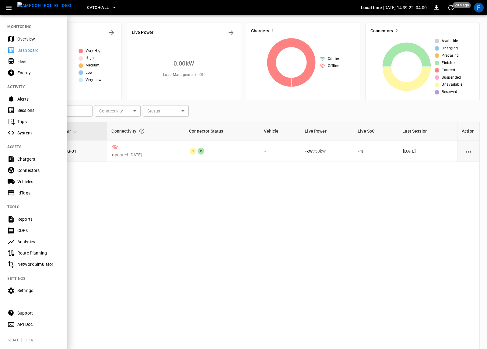
click at [27, 323] on div "API Doc" at bounding box center [38, 324] width 42 height 6
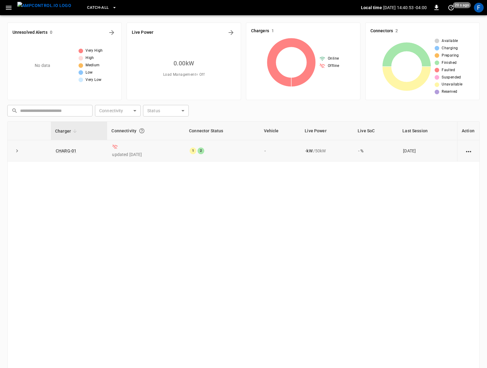
click at [67, 146] on td "CHARG-01" at bounding box center [79, 150] width 56 height 21
click at [72, 145] on td "CHARG-01" at bounding box center [79, 150] width 56 height 21
click at [70, 146] on td "CHARG-01" at bounding box center [79, 150] width 56 height 21
click at [69, 149] on link "CHARG-01" at bounding box center [66, 150] width 23 height 7
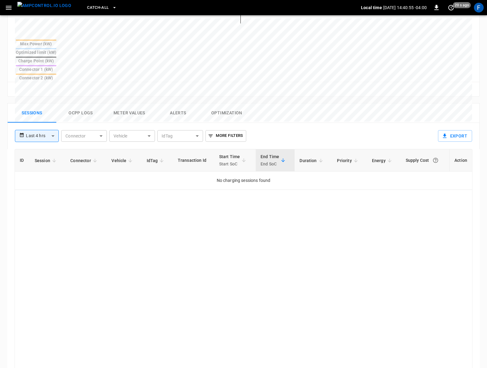
scroll to position [265, 0]
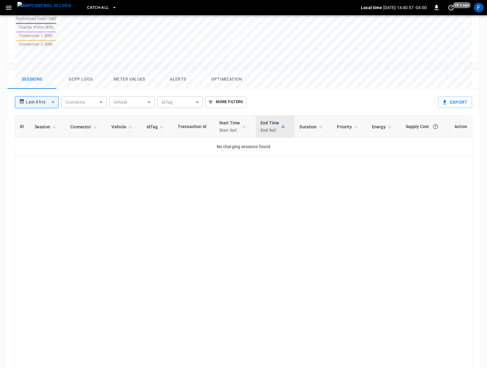
drag, startPoint x: 40, startPoint y: 66, endPoint x: 40, endPoint y: 75, distance: 8.8
click at [41, 94] on div "**********" at bounding box center [35, 101] width 47 height 15
click at [40, 75] on body "**********" at bounding box center [243, 66] width 487 height 662
click at [35, 123] on li "Last 14 days" at bounding box center [37, 127] width 44 height 10
type input "**********"
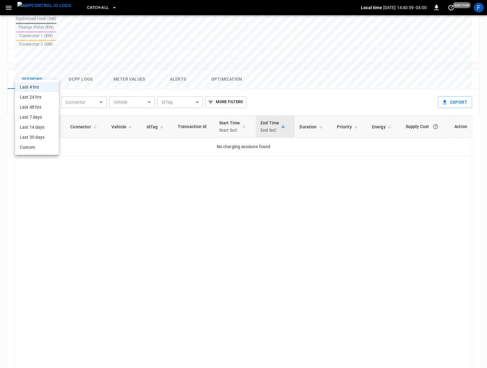
type input "***"
type input "**********"
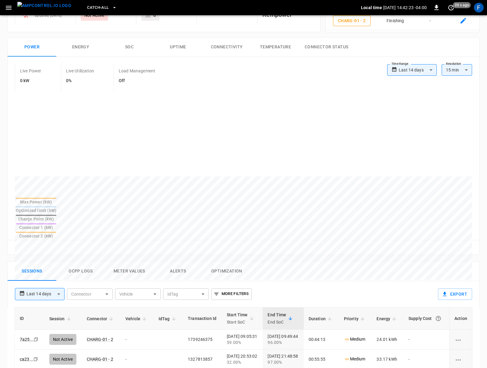
scroll to position [0, 0]
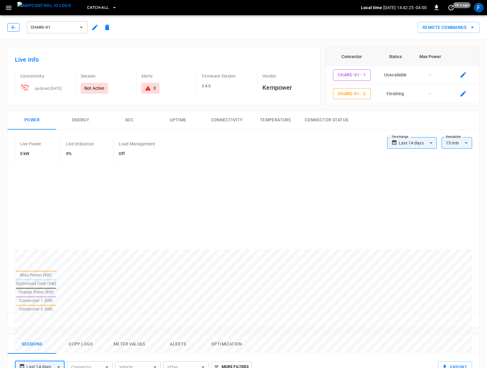
click at [14, 29] on icon "button" at bounding box center [13, 27] width 6 height 6
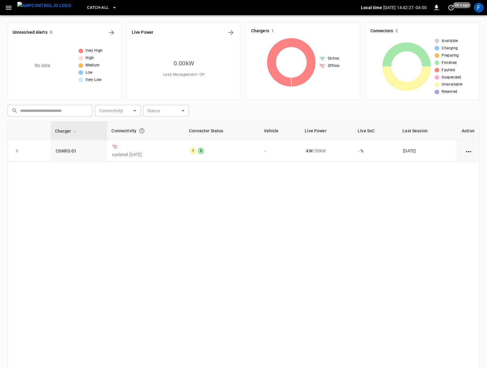
click at [8, 7] on icon "button" at bounding box center [9, 8] width 8 height 8
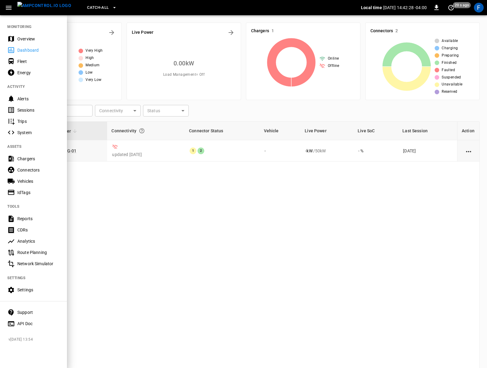
click at [22, 40] on div "Overview" at bounding box center [38, 39] width 42 height 6
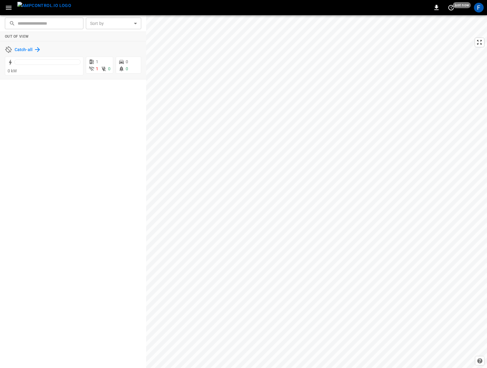
click at [26, 49] on h6 "Catch-all" at bounding box center [24, 50] width 18 height 7
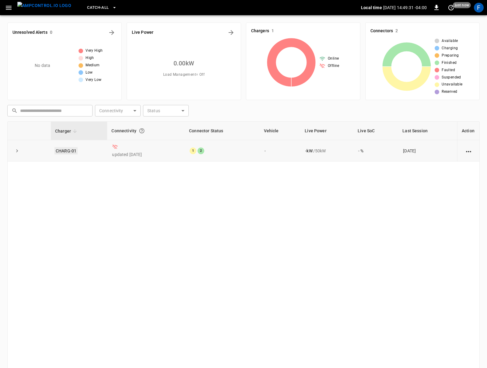
click at [63, 151] on link "CHARG-01" at bounding box center [66, 150] width 23 height 7
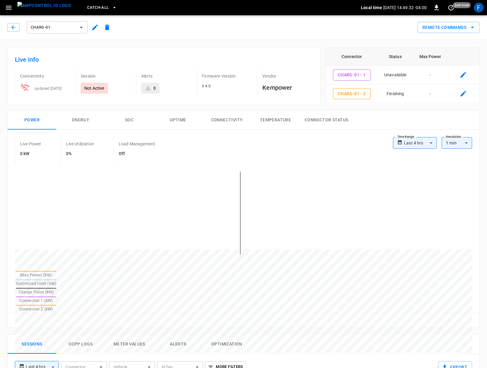
click at [96, 28] on icon "button" at bounding box center [94, 27] width 7 height 7
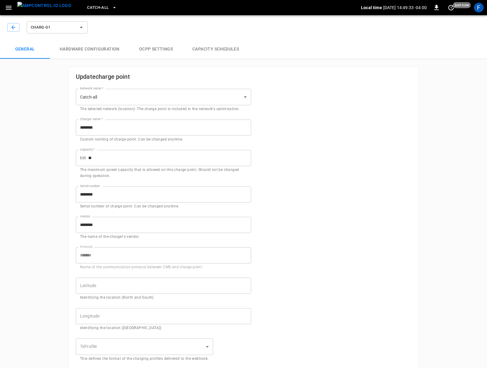
type input "**********"
click at [98, 51] on button "Hardware configuration" at bounding box center [89, 49] width 79 height 19
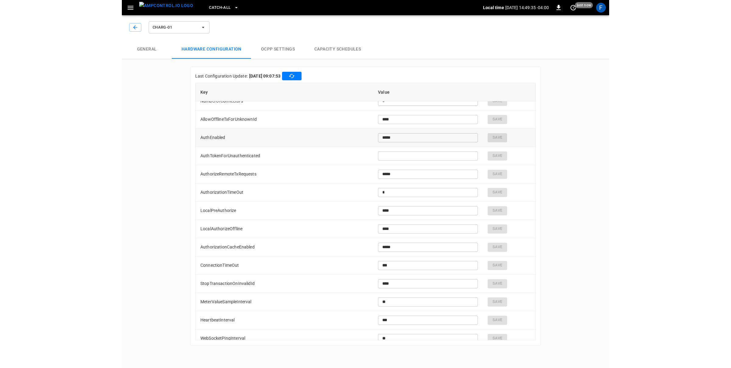
scroll to position [9, 0]
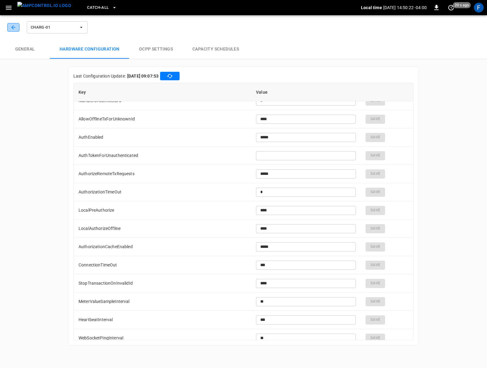
click at [15, 28] on icon "button" at bounding box center [13, 27] width 6 height 6
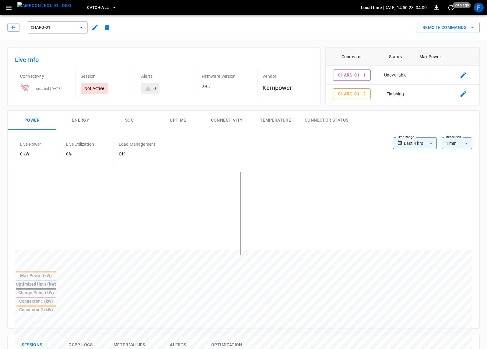
click at [9, 9] on icon "button" at bounding box center [9, 8] width 8 height 8
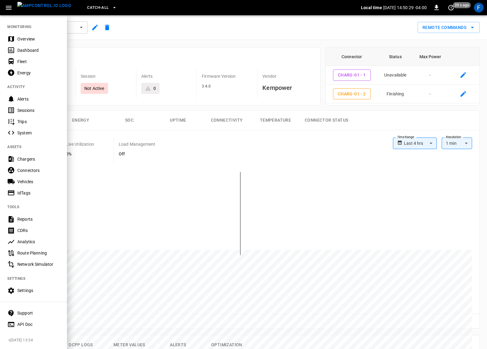
click at [27, 315] on div "Support" at bounding box center [38, 313] width 42 height 6
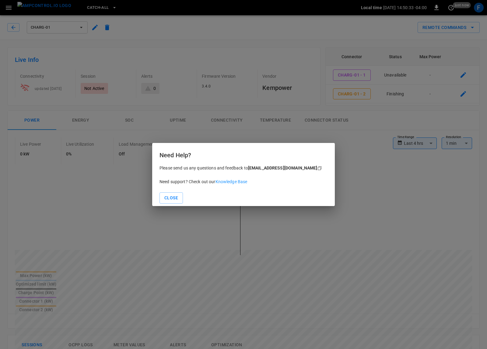
click at [238, 184] on link "Knowledge Base" at bounding box center [232, 181] width 32 height 5
drag, startPoint x: 166, startPoint y: 194, endPoint x: 119, endPoint y: 159, distance: 58.3
click at [165, 194] on button "Close" at bounding box center [171, 197] width 23 height 11
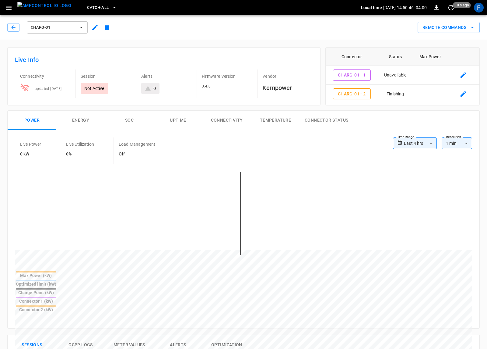
drag, startPoint x: 8, startPoint y: 7, endPoint x: 8, endPoint y: 14, distance: 6.4
click at [8, 7] on icon "button" at bounding box center [9, 8] width 6 height 4
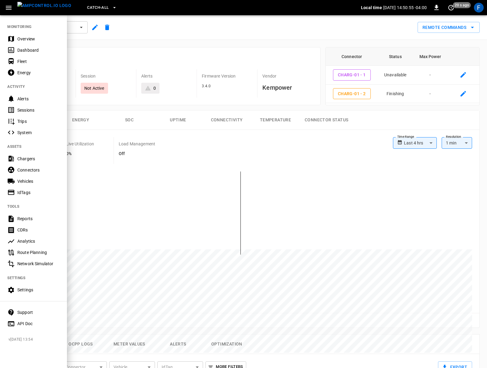
click at [27, 289] on div "Settings" at bounding box center [38, 290] width 42 height 6
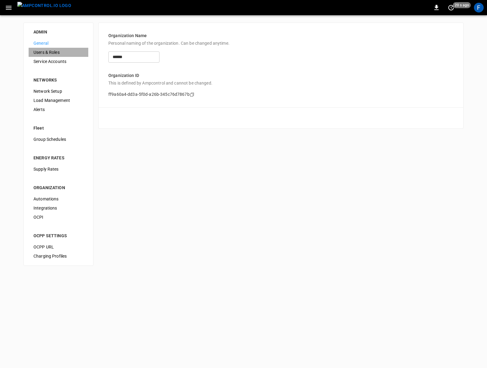
click at [49, 54] on span "Users & Roles" at bounding box center [58, 52] width 50 height 6
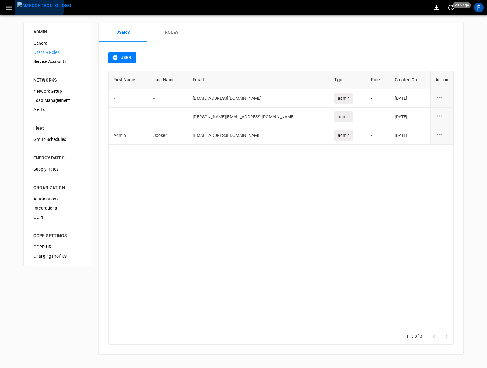
click at [35, 7] on img "menu" at bounding box center [44, 6] width 54 height 8
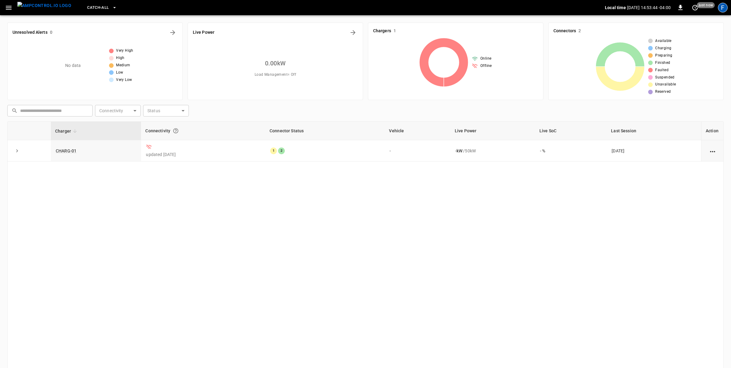
click at [487, 8] on div "F" at bounding box center [723, 8] width 10 height 10
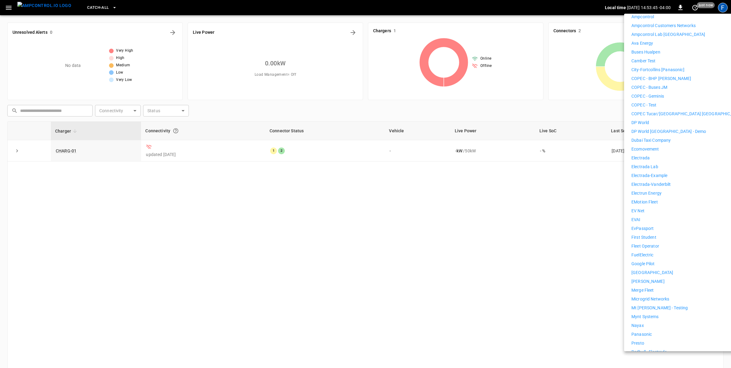
scroll to position [296, 0]
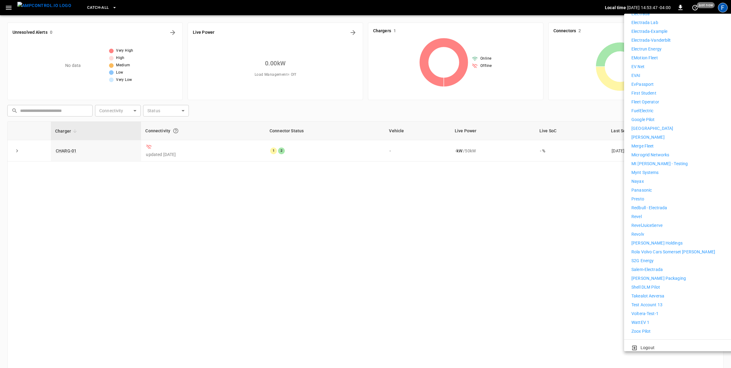
click at [487, 240] on p "[PERSON_NAME] Holdings" at bounding box center [656, 243] width 51 height 6
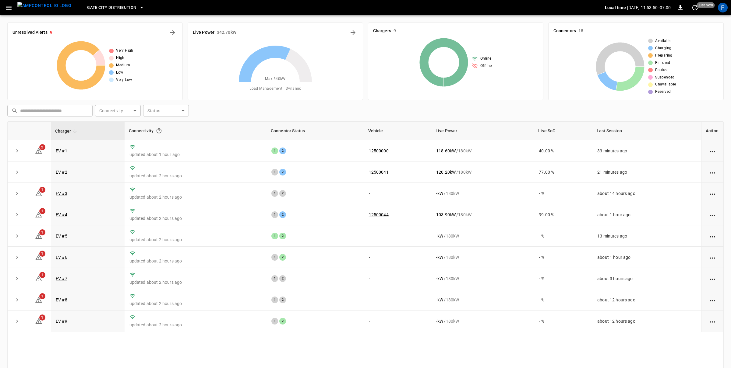
click at [98, 9] on span "Gate City Distribution" at bounding box center [111, 7] width 49 height 7
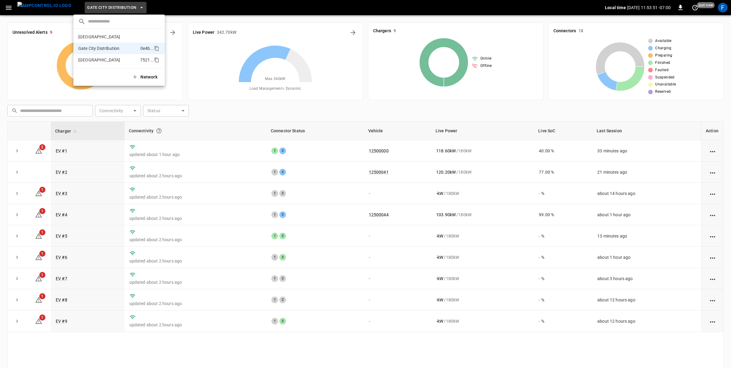
click at [114, 59] on p "Huntington Beach" at bounding box center [107, 60] width 59 height 6
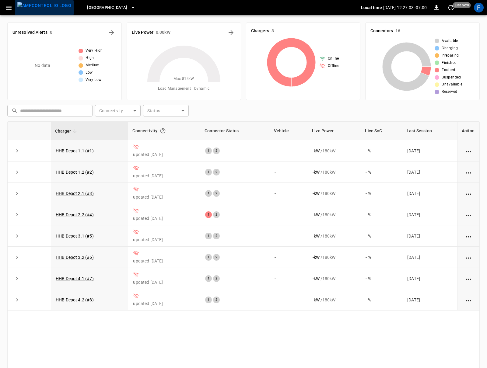
click at [46, 9] on img "menu" at bounding box center [44, 6] width 54 height 8
click at [6, 6] on icon "button" at bounding box center [9, 8] width 6 height 4
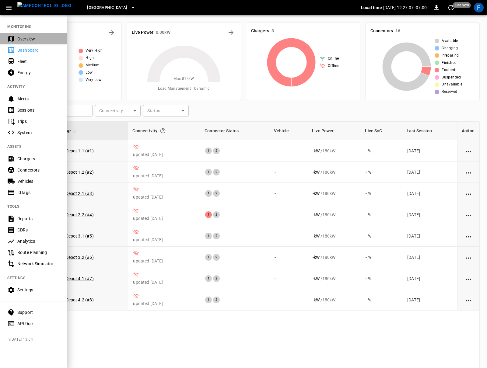
click at [32, 38] on div "Overview" at bounding box center [38, 39] width 42 height 6
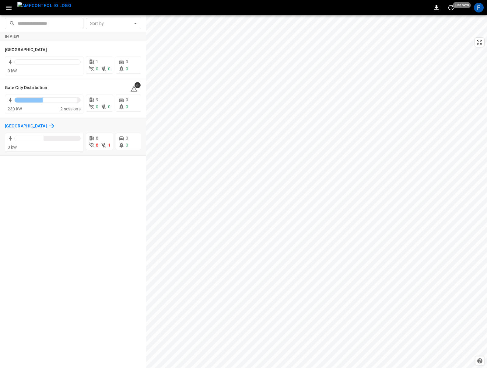
click at [31, 125] on h6 "Huntington Beach" at bounding box center [26, 126] width 42 height 7
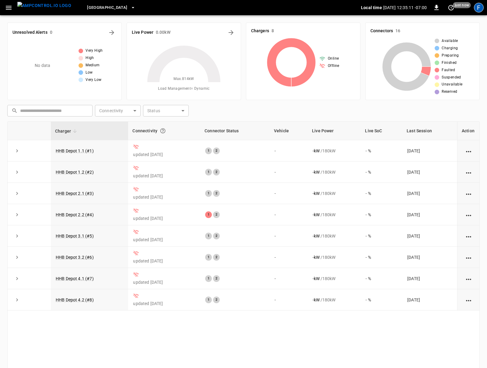
click at [478, 6] on div "F" at bounding box center [479, 8] width 10 height 10
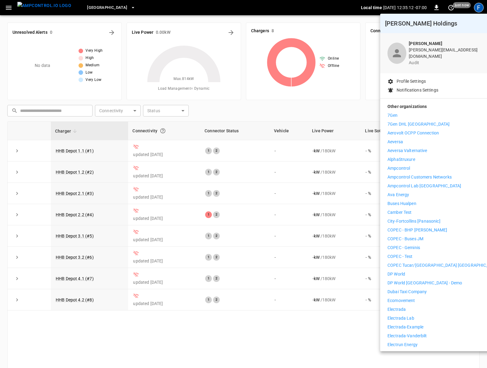
drag, startPoint x: 152, startPoint y: 363, endPoint x: 29, endPoint y: 320, distance: 130.2
click at [152, 363] on div at bounding box center [243, 184] width 487 height 368
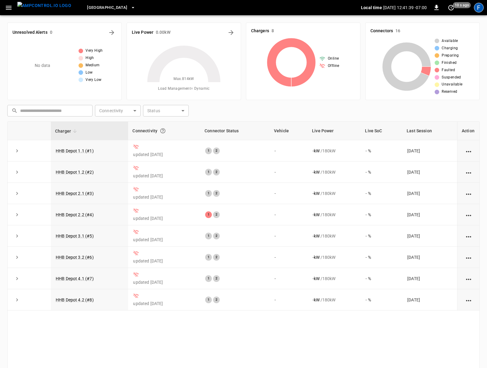
click at [477, 6] on div "F" at bounding box center [479, 8] width 10 height 10
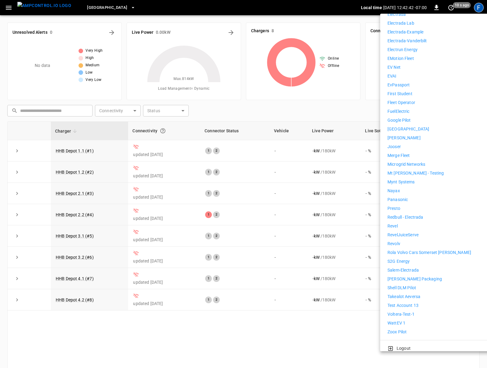
scroll to position [296, 0]
click at [415, 320] on li "WattEV 1" at bounding box center [444, 323] width 112 height 6
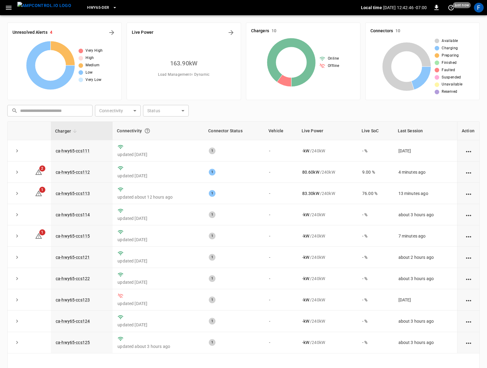
click at [12, 9] on icon "button" at bounding box center [9, 8] width 8 height 8
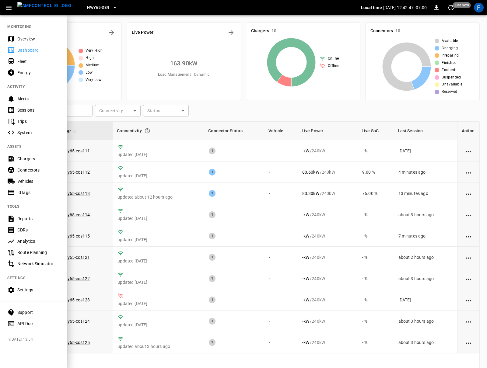
click at [23, 192] on div "IdTags" at bounding box center [38, 193] width 42 height 6
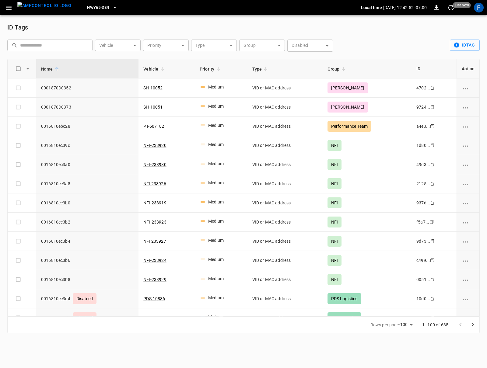
click at [47, 44] on input "text" at bounding box center [54, 45] width 68 height 11
paste input "**********"
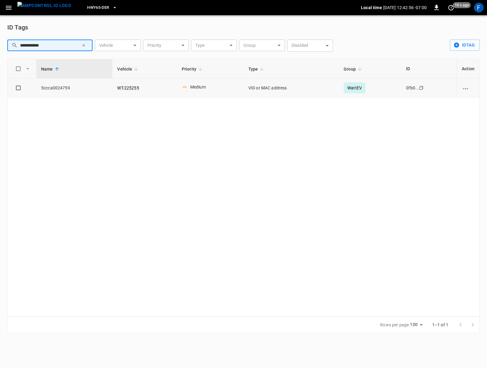
type input "**********"
click at [466, 89] on icon "vehicle options" at bounding box center [465, 88] width 5 height 1
click at [468, 92] on li "Edit" at bounding box center [470, 92] width 24 height 10
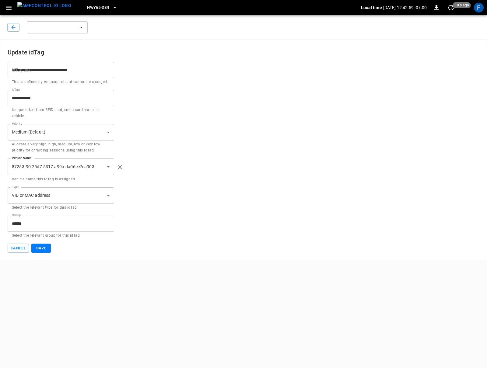
click at [118, 167] on icon "button" at bounding box center [119, 167] width 7 height 7
click at [33, 165] on body "**********" at bounding box center [243, 130] width 487 height 261
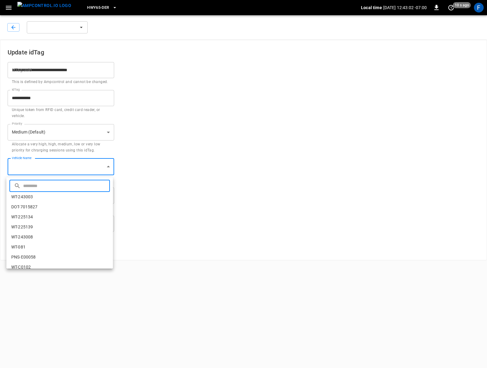
click at [33, 183] on input "text" at bounding box center [65, 186] width 85 height 16
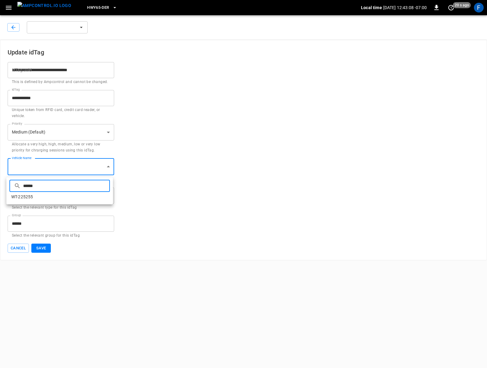
type input "******"
click at [45, 200] on li "WT-225255" at bounding box center [59, 197] width 107 height 10
type input "**********"
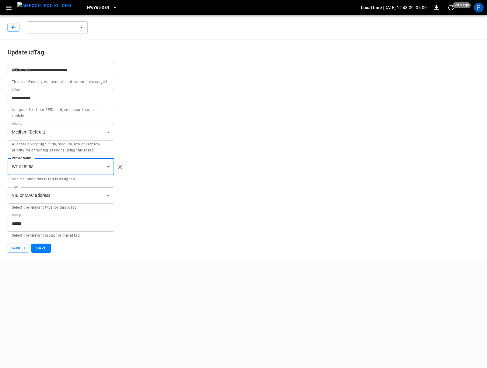
click at [43, 246] on button "Save" at bounding box center [40, 248] width 19 height 9
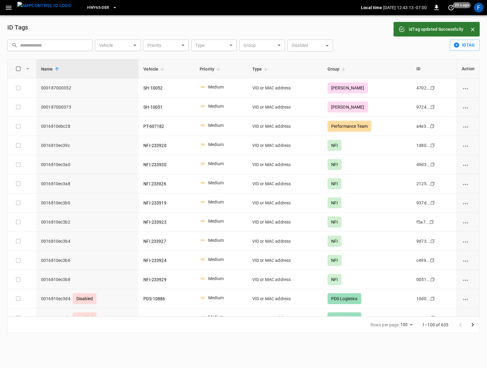
click at [33, 45] on input "text" at bounding box center [54, 45] width 68 height 11
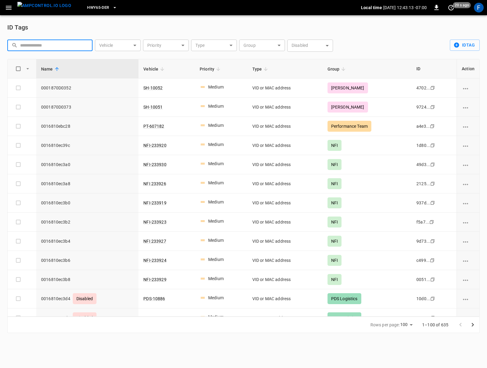
paste input "**********"
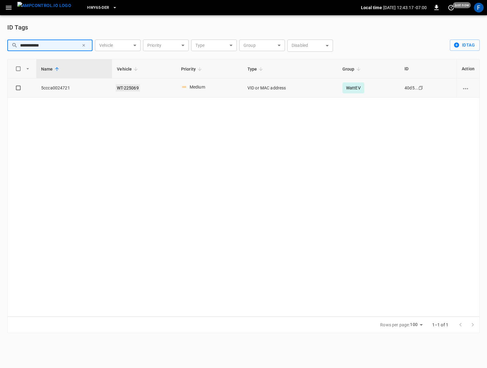
type input "**********"
drag, startPoint x: 136, startPoint y: 88, endPoint x: 115, endPoint y: 88, distance: 21.3
click at [116, 88] on td "WT-225069" at bounding box center [144, 88] width 64 height 19
copy link "WT-225069"
click at [464, 87] on icon "vehicle options" at bounding box center [466, 89] width 8 height 8
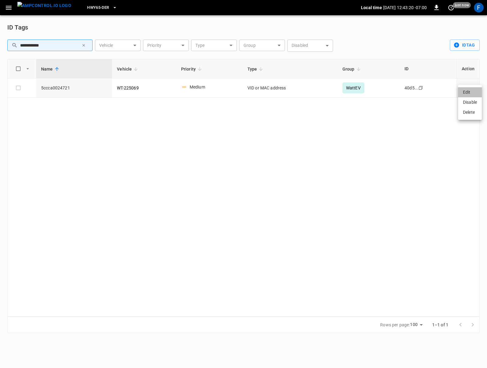
click at [469, 93] on li "Edit" at bounding box center [470, 92] width 24 height 10
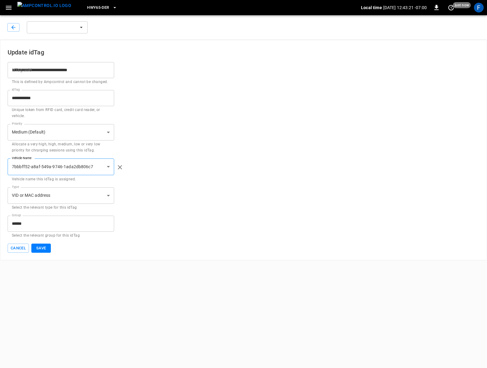
drag, startPoint x: 122, startPoint y: 167, endPoint x: 115, endPoint y: 167, distance: 7.3
click at [122, 167] on icon "button" at bounding box center [119, 167] width 7 height 7
click at [77, 167] on body "**********" at bounding box center [243, 130] width 487 height 261
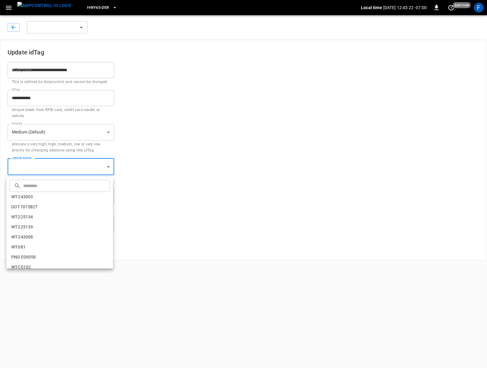
click at [66, 189] on input "text" at bounding box center [65, 186] width 85 height 16
paste input "*********"
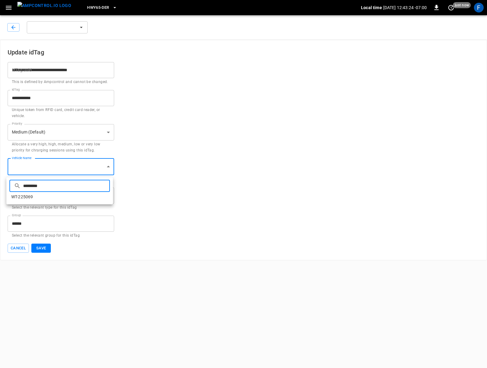
type input "*********"
click at [62, 199] on li "WT-225069" at bounding box center [59, 197] width 107 height 10
type input "**********"
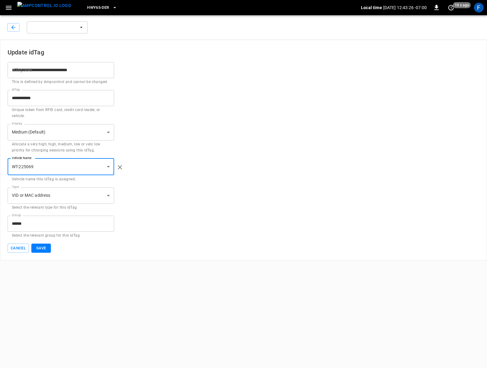
click at [45, 248] on button "Save" at bounding box center [40, 248] width 19 height 9
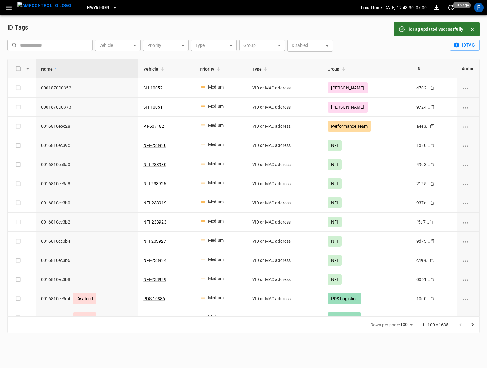
click at [50, 38] on div "​ ​ Vehicle ​ Vehicle Priority ​ Priority Type ​ Type Group ​ Group Disabled ​ …" at bounding box center [170, 45] width 331 height 17
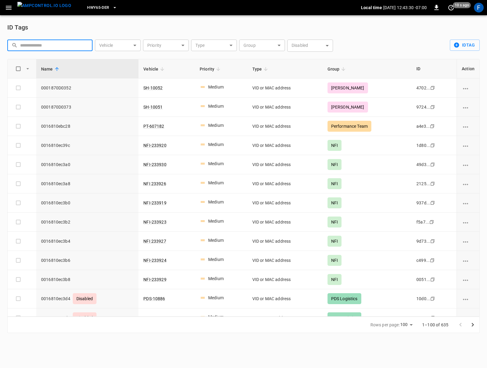
click at [45, 44] on input "text" at bounding box center [54, 45] width 68 height 11
paste input "**********"
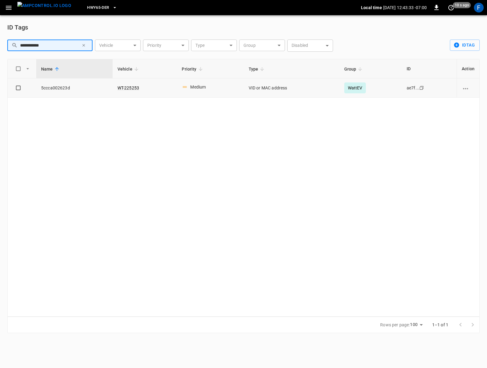
type input "**********"
drag, startPoint x: 463, startPoint y: 90, endPoint x: 467, endPoint y: 90, distance: 4.0
click at [463, 90] on icon "vehicle options" at bounding box center [466, 89] width 8 height 8
drag, startPoint x: 145, startPoint y: 86, endPoint x: 123, endPoint y: 90, distance: 22.4
click at [123, 90] on div at bounding box center [243, 184] width 487 height 368
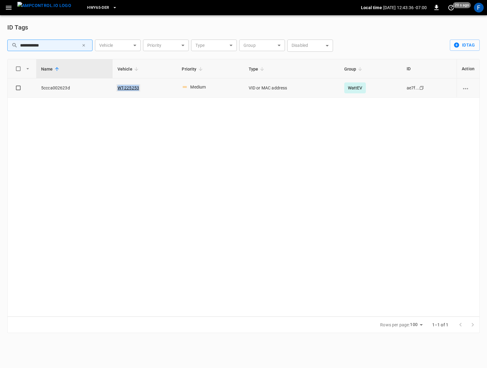
drag, startPoint x: 134, startPoint y: 89, endPoint x: 117, endPoint y: 90, distance: 17.4
click at [117, 90] on td "WT-225253" at bounding box center [145, 88] width 65 height 19
copy link "WT-225253"
drag, startPoint x: 463, startPoint y: 86, endPoint x: 467, endPoint y: 89, distance: 5.0
click at [463, 86] on icon "vehicle options" at bounding box center [466, 89] width 8 height 8
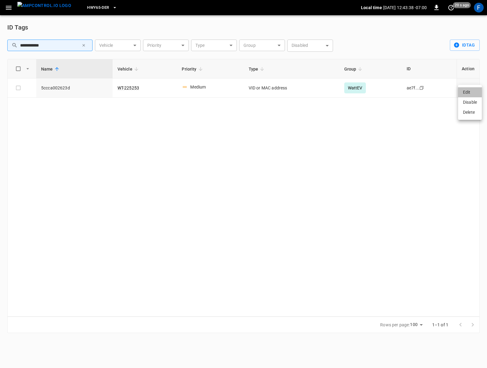
click at [467, 90] on li "Edit" at bounding box center [470, 92] width 24 height 10
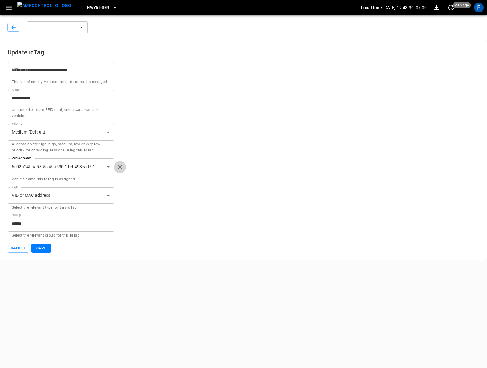
drag, startPoint x: 119, startPoint y: 166, endPoint x: 90, endPoint y: 161, distance: 29.0
click at [118, 166] on icon "button" at bounding box center [119, 167] width 7 height 7
click at [65, 165] on body "**********" at bounding box center [243, 130] width 487 height 261
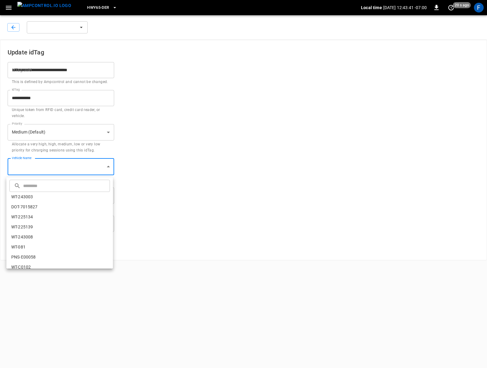
click at [61, 185] on input "text" at bounding box center [65, 186] width 85 height 16
paste input "*********"
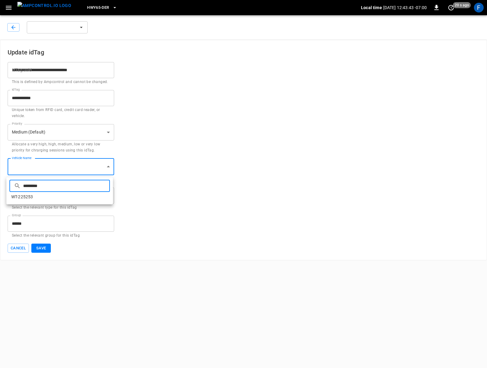
type input "*********"
click at [36, 196] on li "WT-225253" at bounding box center [59, 197] width 107 height 10
type input "**********"
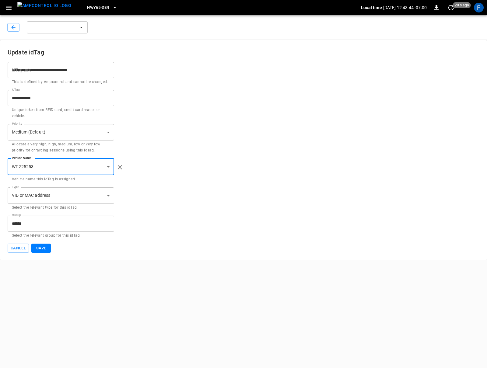
click at [47, 246] on button "Save" at bounding box center [40, 248] width 19 height 9
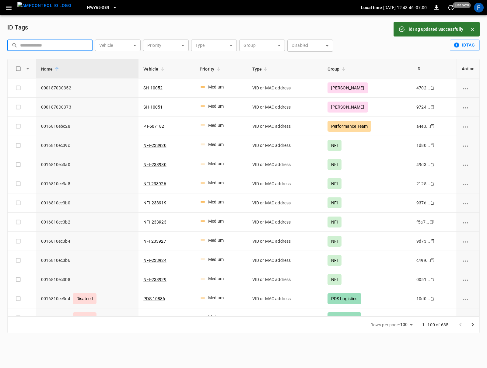
click at [44, 46] on input "text" at bounding box center [54, 45] width 68 height 11
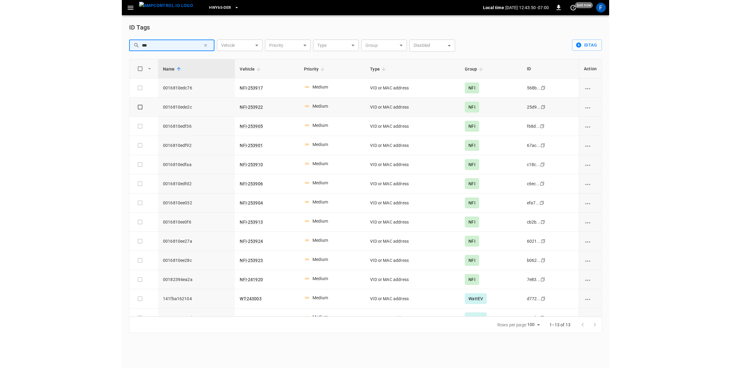
scroll to position [12, 0]
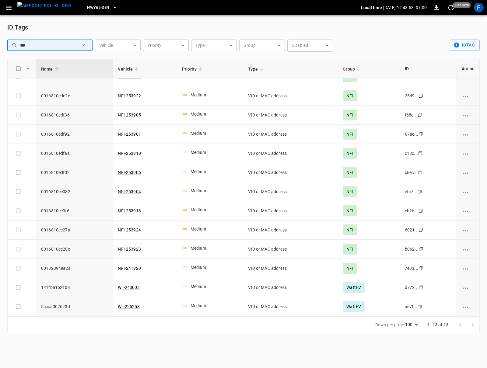
type input "***"
click at [463, 309] on icon "vehicle options" at bounding box center [466, 308] width 8 height 8
click at [465, 311] on li "Edit" at bounding box center [470, 311] width 24 height 10
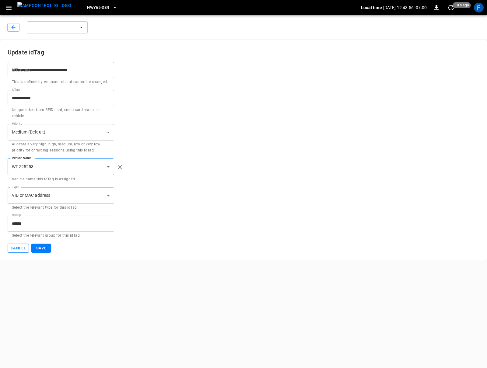
click at [15, 246] on button "Cancel" at bounding box center [18, 248] width 21 height 9
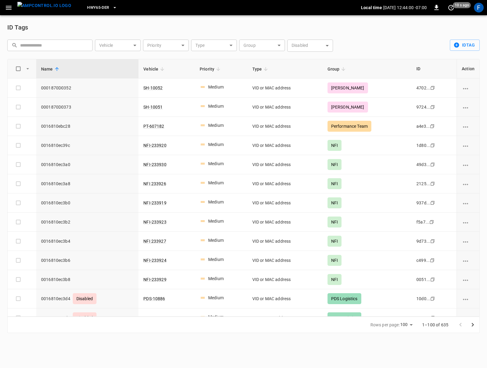
click at [49, 44] on input "text" at bounding box center [54, 45] width 68 height 11
paste input "**********"
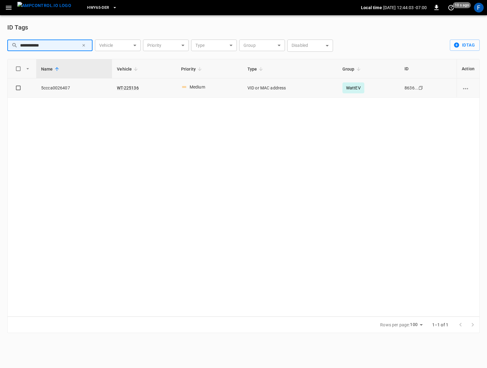
type input "**********"
drag, startPoint x: 145, startPoint y: 89, endPoint x: 97, endPoint y: 88, distance: 47.2
click at [97, 88] on tr "5ccca0026407 WT-225136 Medium VID or MAC address WattEV 8636... Copy" at bounding box center [244, 88] width 472 height 19
copy tr "WT-225136"
drag, startPoint x: 474, startPoint y: 88, endPoint x: 462, endPoint y: 89, distance: 11.6
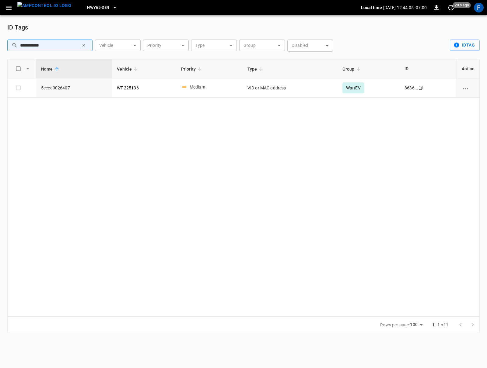
click at [463, 88] on div "vehicle options" at bounding box center [468, 88] width 13 height 6
click at [462, 89] on li "Edit" at bounding box center [470, 92] width 24 height 10
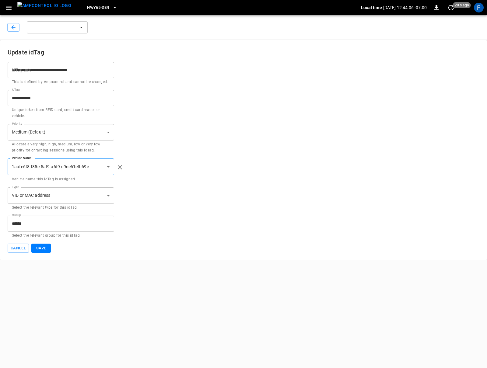
click at [117, 166] on icon "button" at bounding box center [119, 167] width 7 height 7
click at [77, 164] on body "**********" at bounding box center [243, 130] width 487 height 261
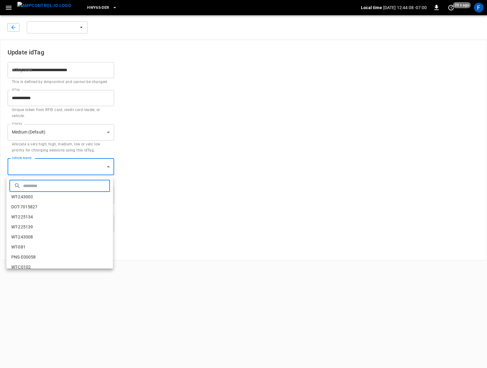
click at [67, 184] on input "text" at bounding box center [65, 186] width 85 height 16
paste input "*********"
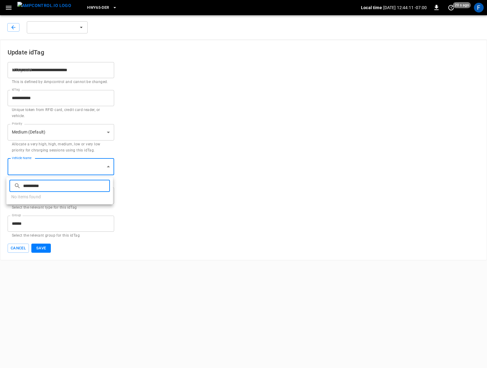
drag, startPoint x: 29, startPoint y: 187, endPoint x: 31, endPoint y: 203, distance: 16.6
click at [29, 187] on input "*********" at bounding box center [65, 186] width 85 height 16
type input "*********"
click at [49, 198] on li "WT-225136" at bounding box center [59, 197] width 107 height 10
type input "**********"
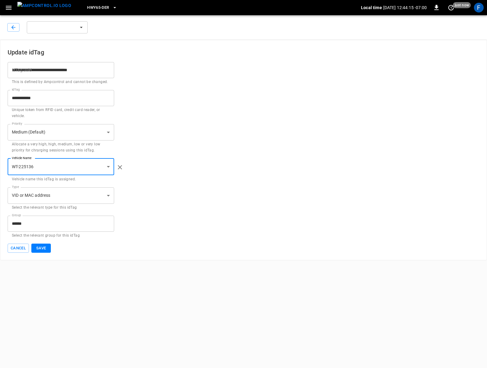
click at [44, 247] on button "Save" at bounding box center [40, 248] width 19 height 9
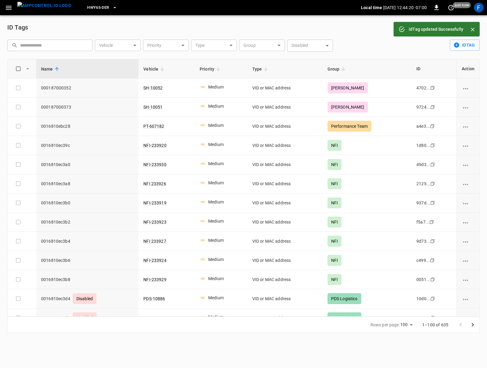
click at [45, 45] on input "text" at bounding box center [54, 45] width 68 height 11
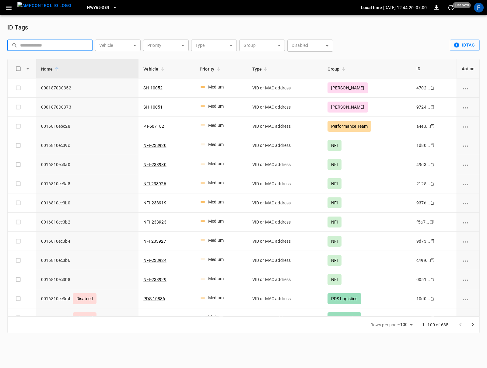
paste input "**********"
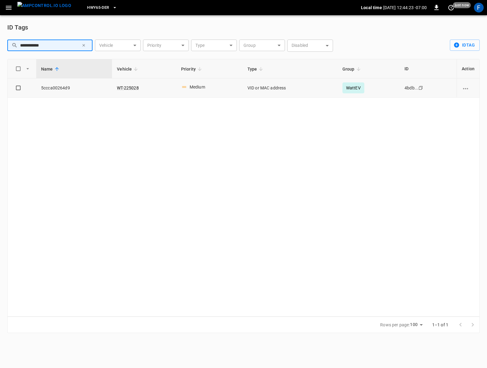
type input "**********"
click at [464, 91] on icon "vehicle options" at bounding box center [466, 89] width 8 height 8
click at [465, 94] on li "Edit" at bounding box center [470, 92] width 24 height 10
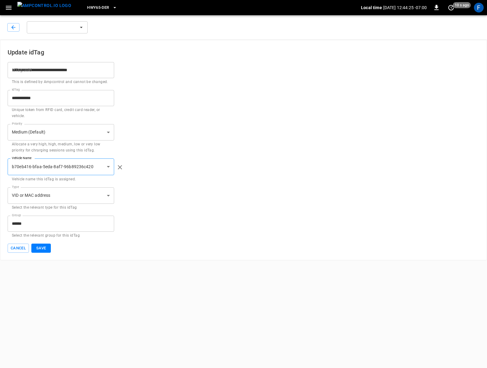
click at [121, 166] on icon "button" at bounding box center [119, 167] width 7 height 7
click at [30, 166] on body "**********" at bounding box center [243, 130] width 487 height 261
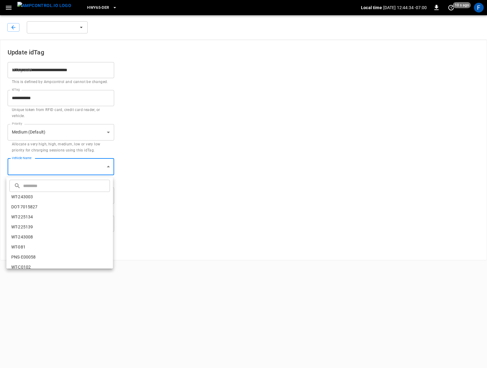
click at [47, 184] on input "text" at bounding box center [65, 186] width 85 height 16
paste input "*********"
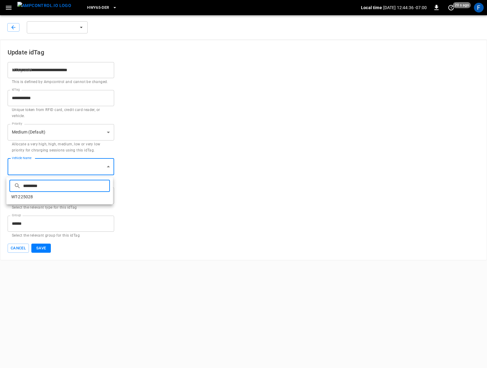
type input "*********"
drag, startPoint x: 66, startPoint y: 198, endPoint x: 63, endPoint y: 202, distance: 5.0
click at [66, 198] on li "WT-225028" at bounding box center [59, 197] width 107 height 10
type input "**********"
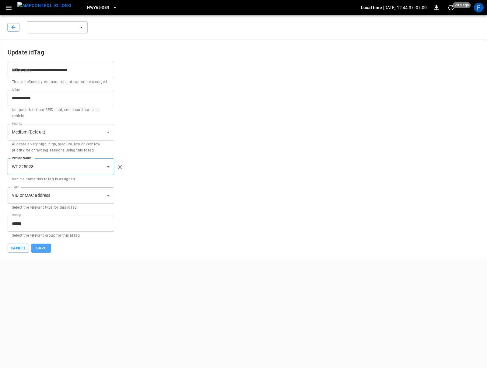
click at [44, 248] on button "Save" at bounding box center [40, 248] width 19 height 9
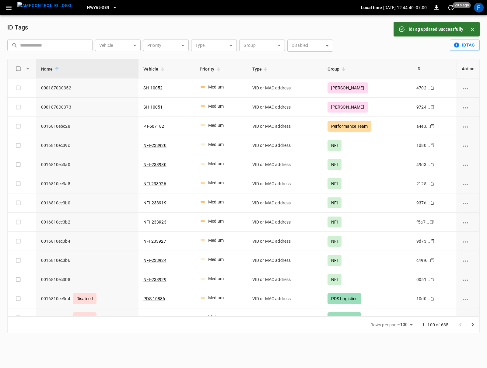
click at [32, 9] on img "menu" at bounding box center [44, 6] width 54 height 8
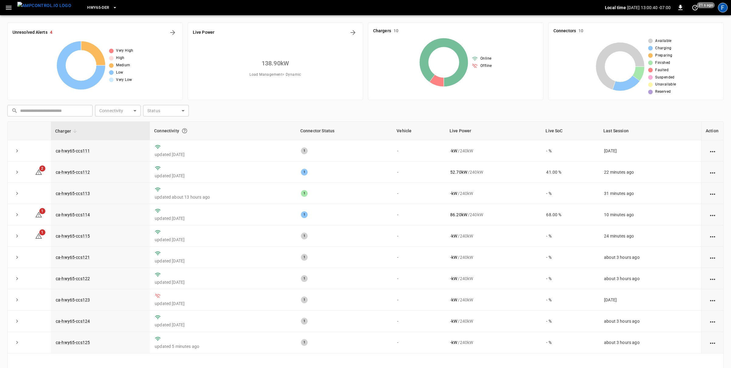
click at [487, 2] on div "F" at bounding box center [723, 8] width 12 height 12
click at [487, 6] on div "F" at bounding box center [723, 8] width 10 height 10
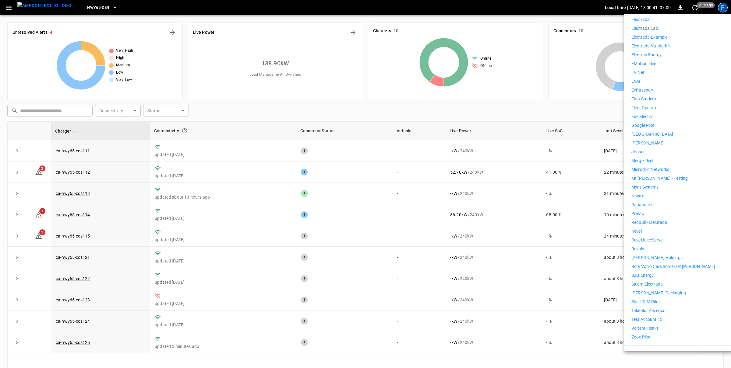
scroll to position [296, 0]
click at [487, 249] on p "[PERSON_NAME] Holdings" at bounding box center [656, 252] width 51 height 6
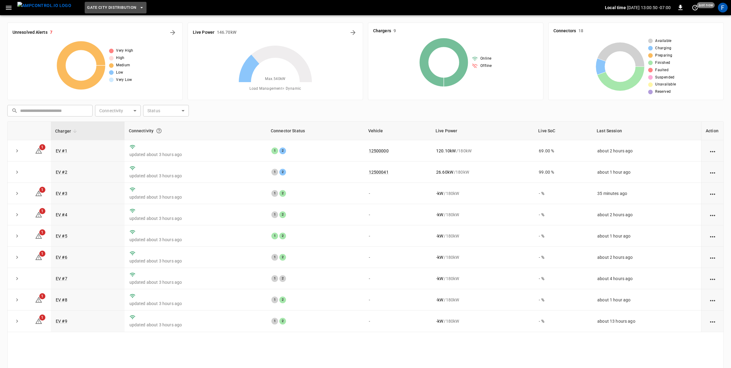
click at [124, 8] on span "Gate City Distribution" at bounding box center [111, 7] width 49 height 7
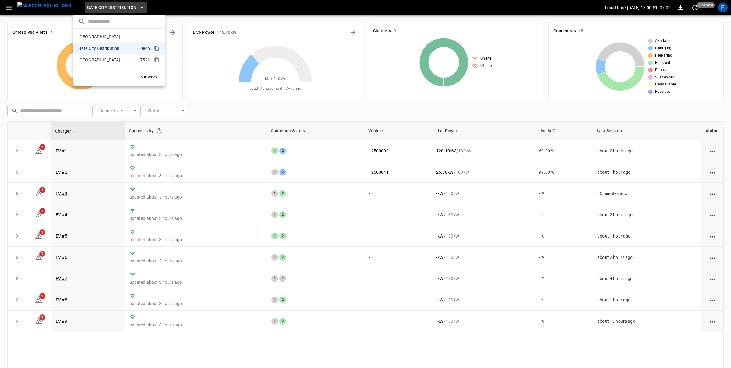
click at [114, 58] on p "[GEOGRAPHIC_DATA]" at bounding box center [107, 60] width 59 height 6
